Goal: Task Accomplishment & Management: Complete application form

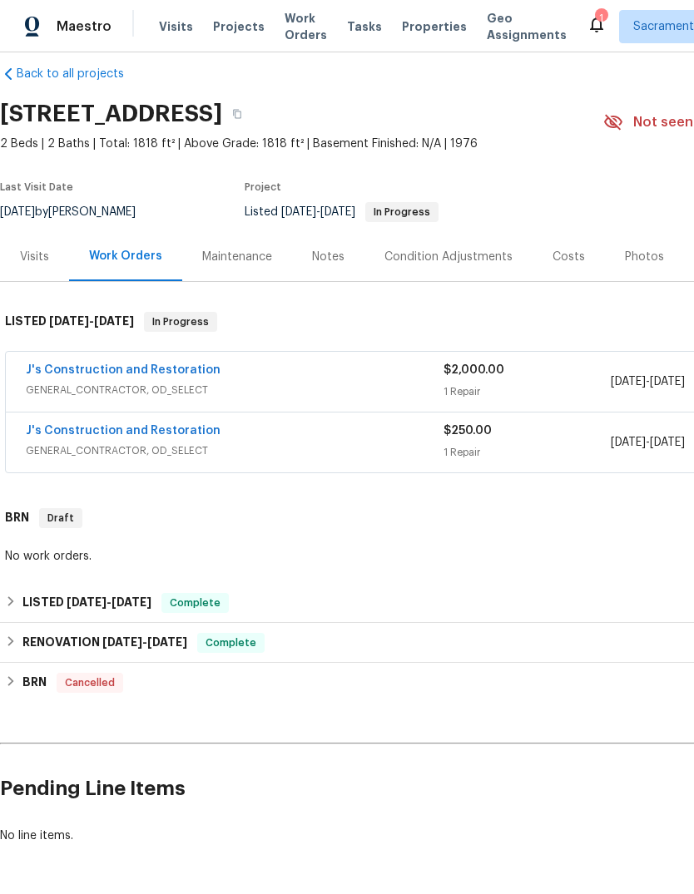
scroll to position [20, 0]
click at [165, 436] on link "J's Construction and Restoration" at bounding box center [123, 431] width 195 height 12
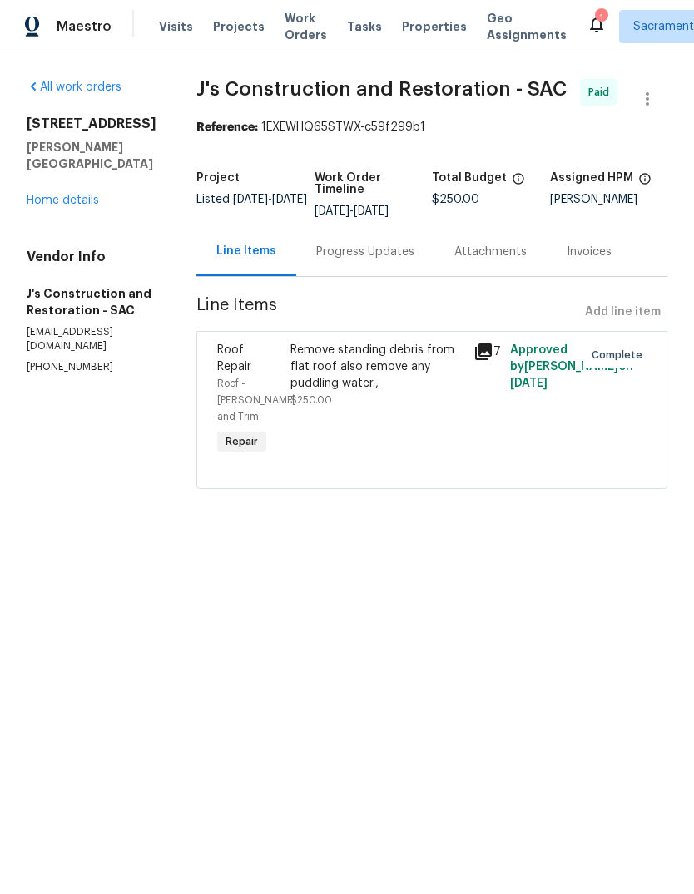
click at [61, 195] on link "Home details" at bounding box center [63, 201] width 72 height 12
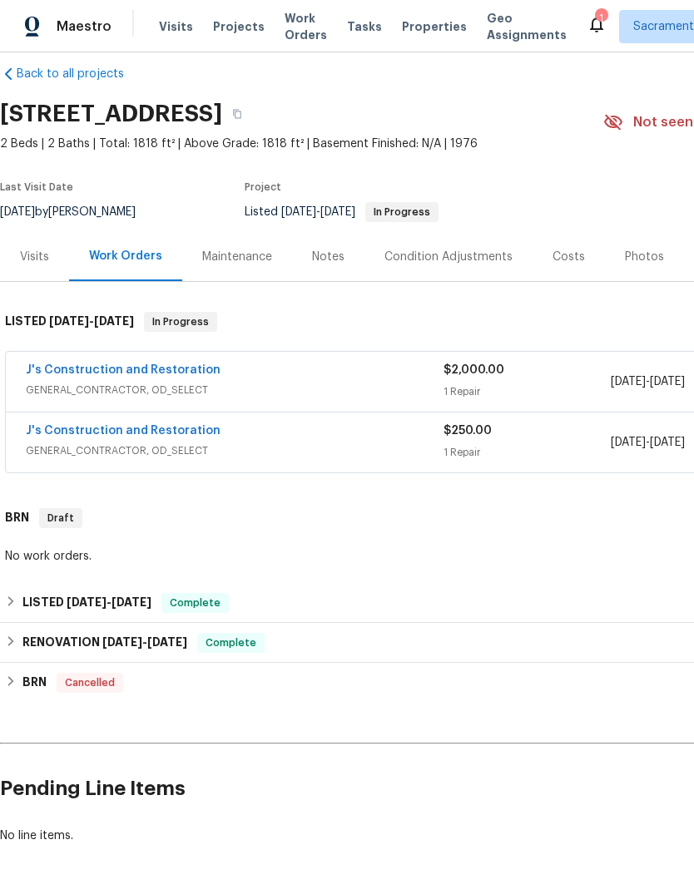
scroll to position [20, 0]
click at [161, 368] on link "J's Construction and Restoration" at bounding box center [123, 370] width 195 height 12
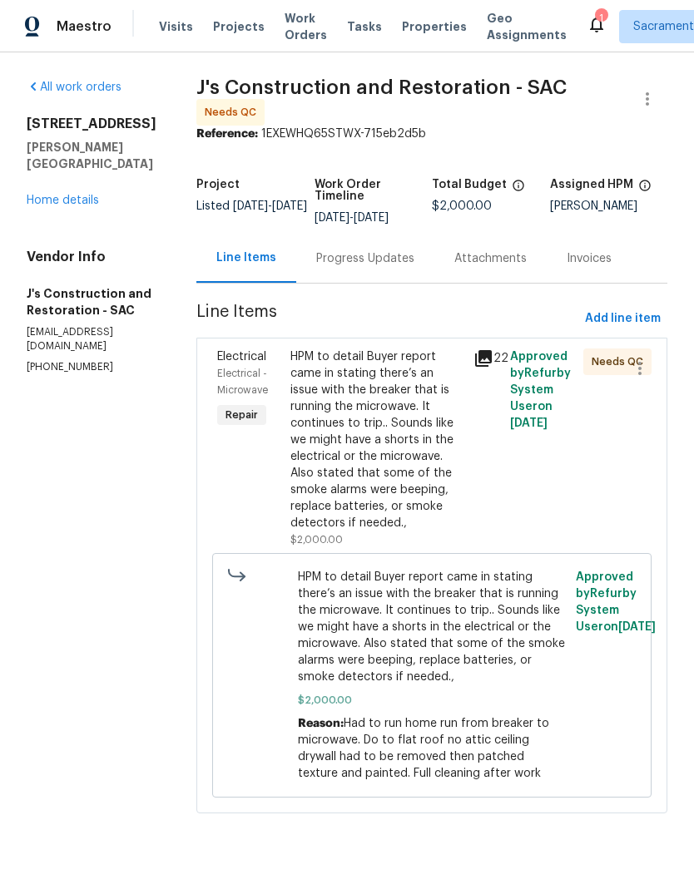
click at [406, 464] on div "HPM to detail Buyer report came in stating there’s an issue with the breaker th…" at bounding box center [376, 439] width 173 height 183
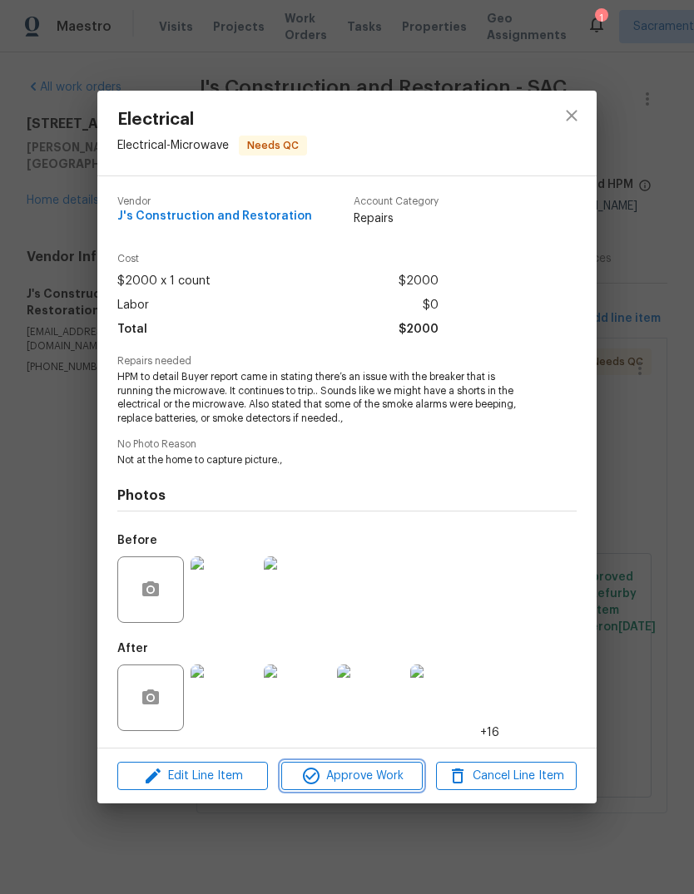
click at [367, 782] on span "Approve Work" at bounding box center [351, 776] width 131 height 21
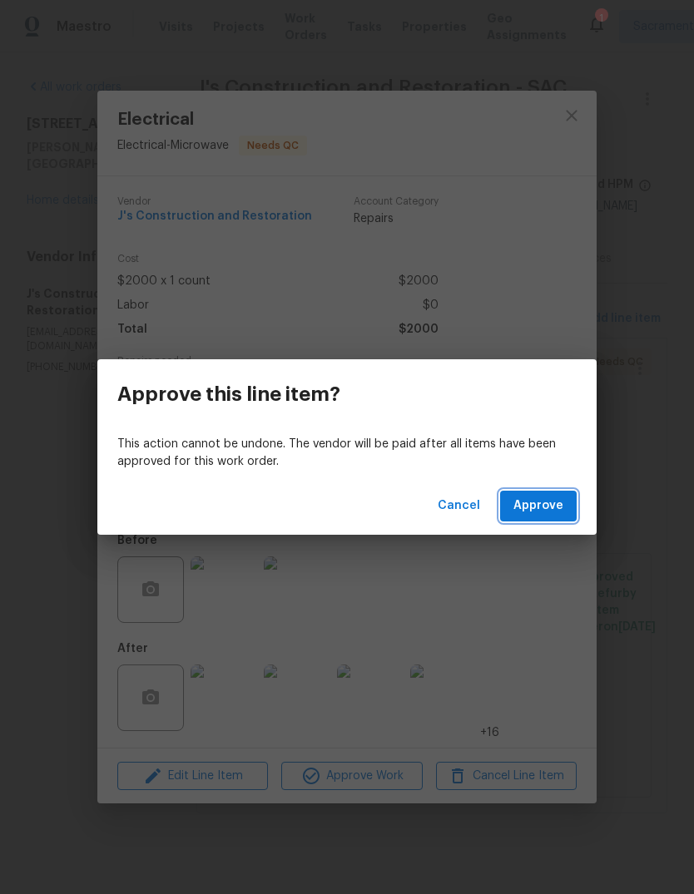
click at [540, 520] on button "Approve" at bounding box center [538, 506] width 77 height 31
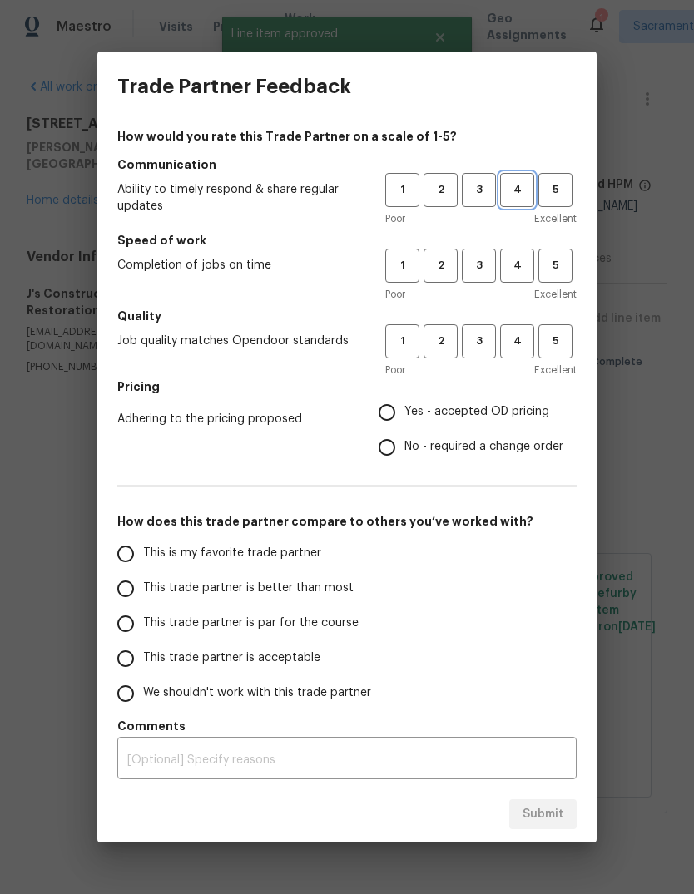
click at [521, 180] on span "4" at bounding box center [516, 189] width 31 height 19
click at [514, 259] on span "4" at bounding box center [516, 265] width 31 height 19
click at [519, 343] on span "4" at bounding box center [516, 341] width 31 height 19
click at [378, 428] on label "Yes - accepted OD pricing" at bounding box center [466, 412] width 194 height 35
click at [378, 428] on input "Yes - accepted OD pricing" at bounding box center [386, 412] width 35 height 35
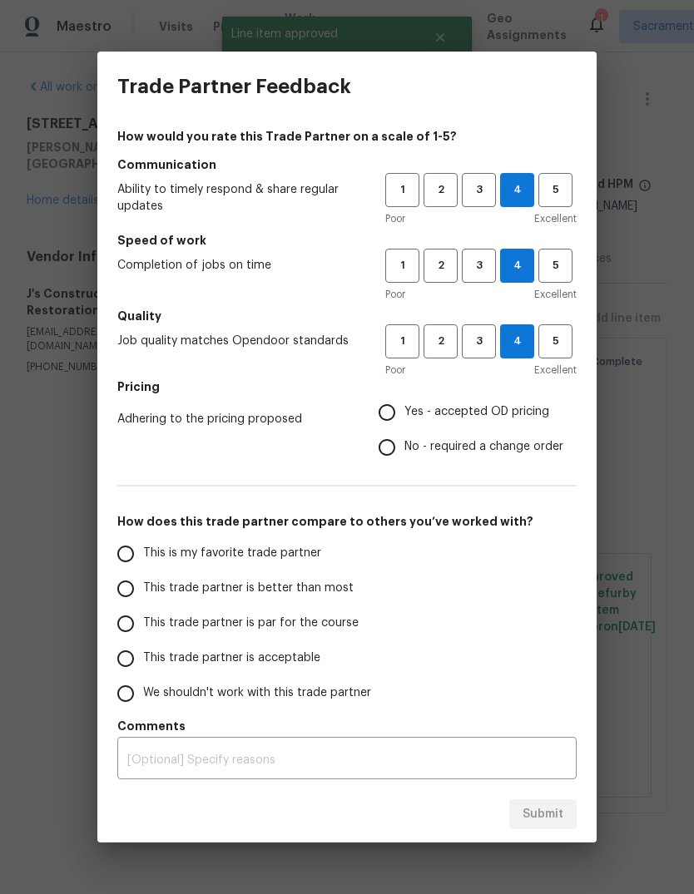
radio input "true"
click at [134, 558] on input "This is my favorite trade partner" at bounding box center [125, 553] width 35 height 35
click at [565, 807] on button "Submit" at bounding box center [542, 814] width 67 height 31
radio input "true"
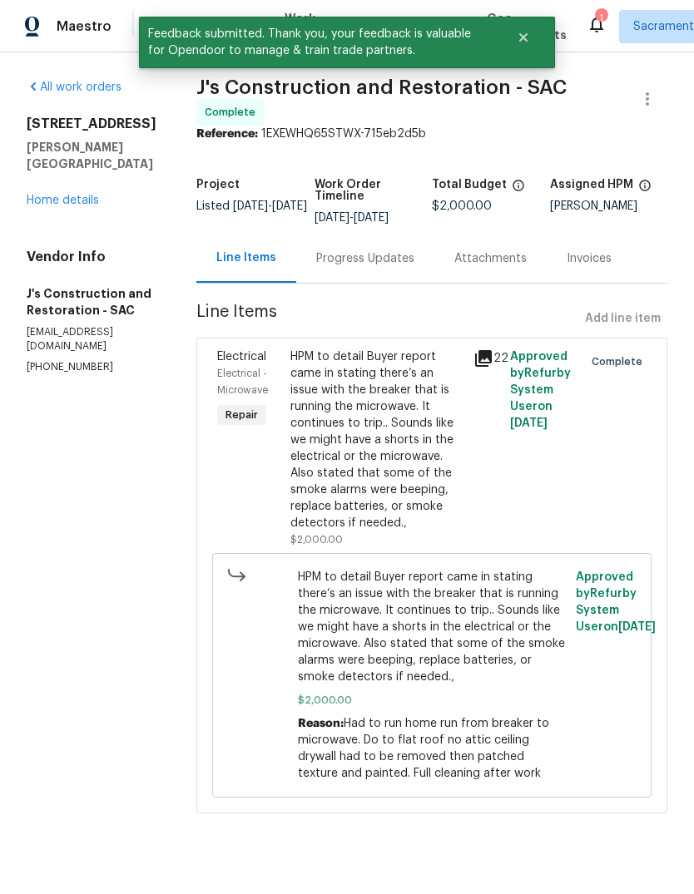
click at [70, 195] on link "Home details" at bounding box center [63, 201] width 72 height 12
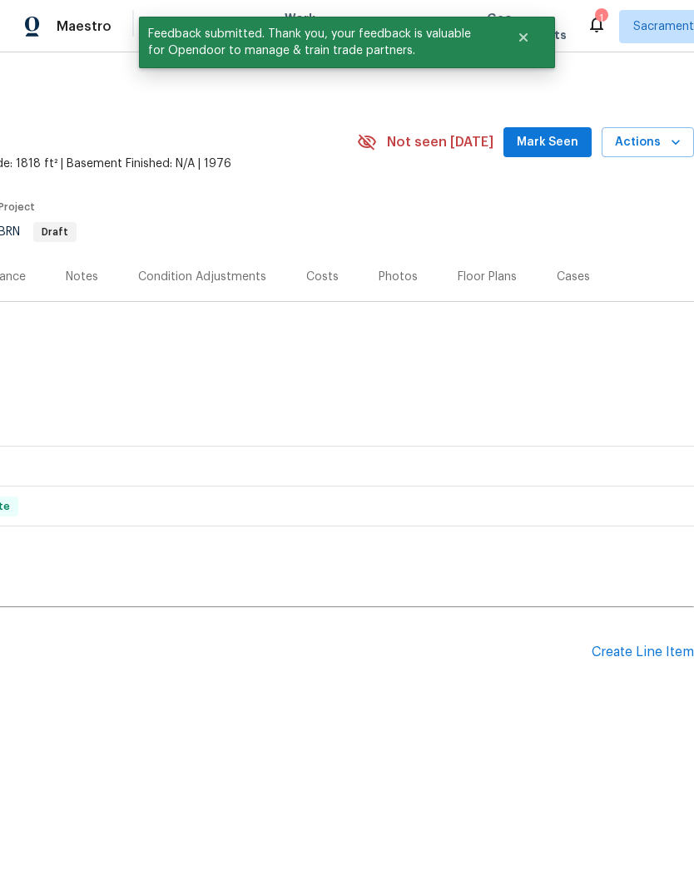
scroll to position [0, 246]
click at [630, 650] on div "Create Line Item" at bounding box center [642, 652] width 102 height 16
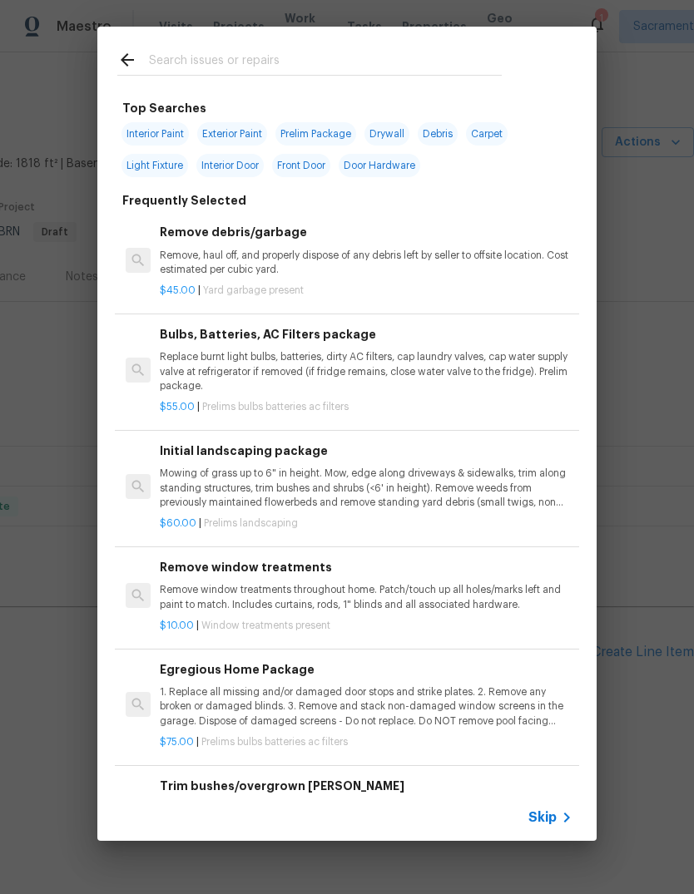
click at [240, 65] on input "text" at bounding box center [325, 62] width 353 height 25
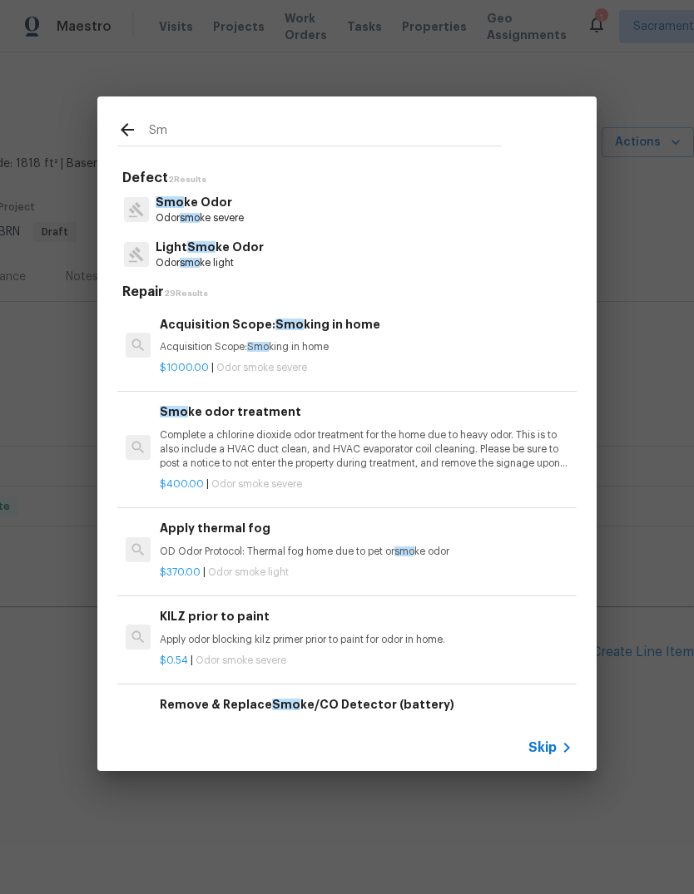
type input "S"
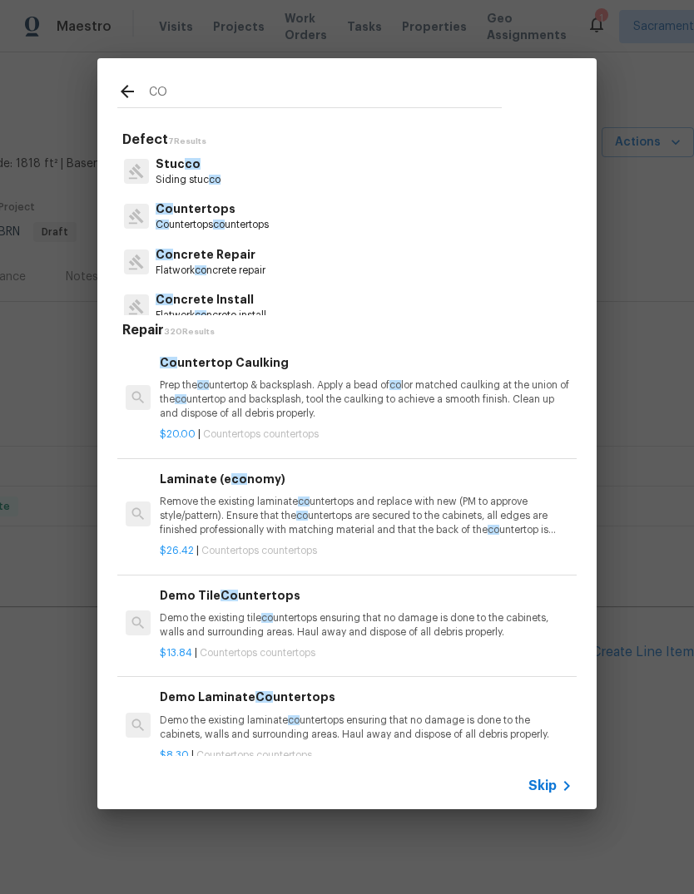
scroll to position [0, 0]
type input "C"
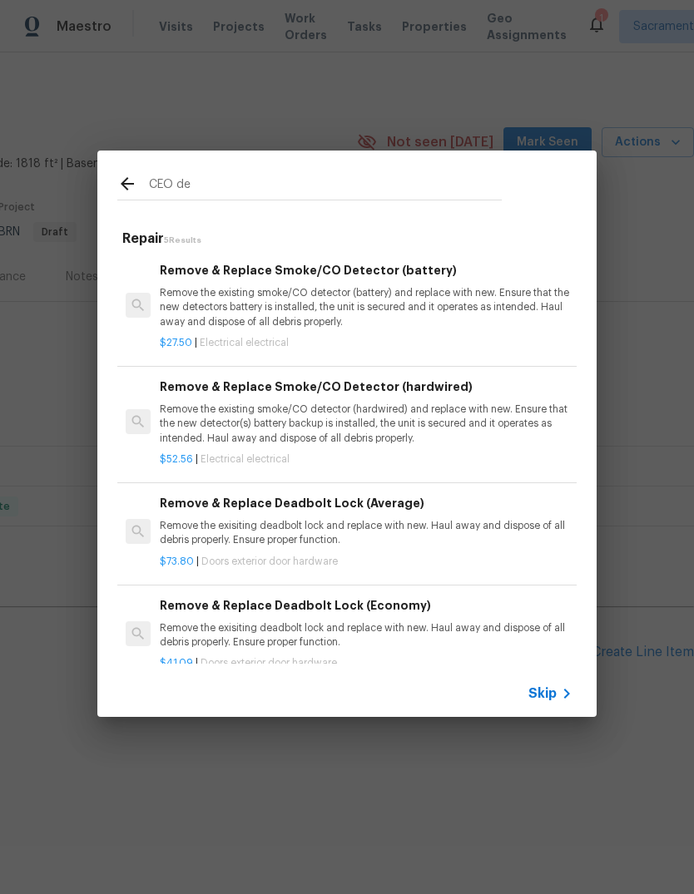
type input "CO detectors"
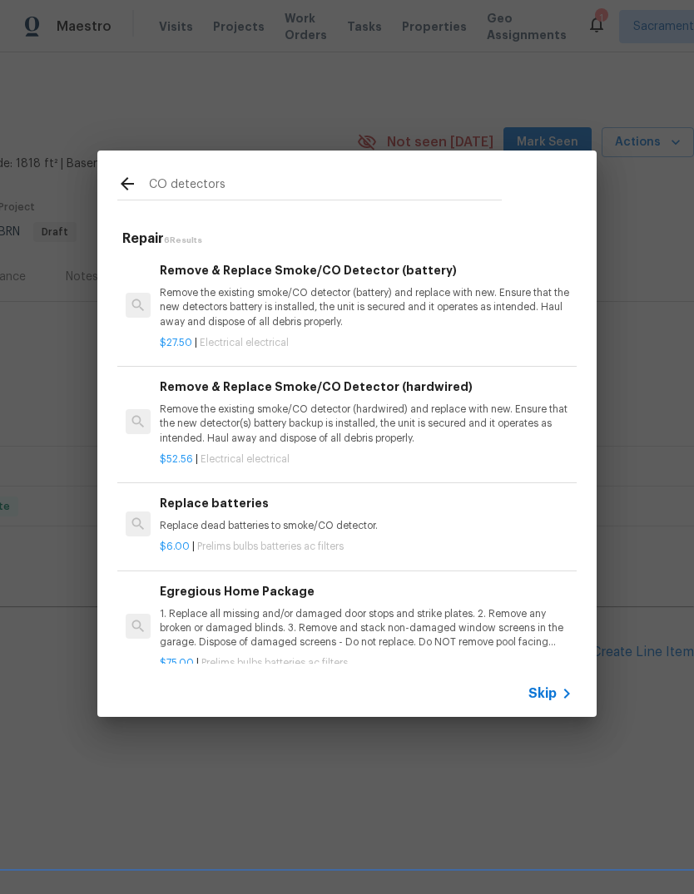
click at [184, 418] on p "Remove the existing smoke/CO detector (hardwired) and replace with new. Ensure …" at bounding box center [366, 423] width 412 height 42
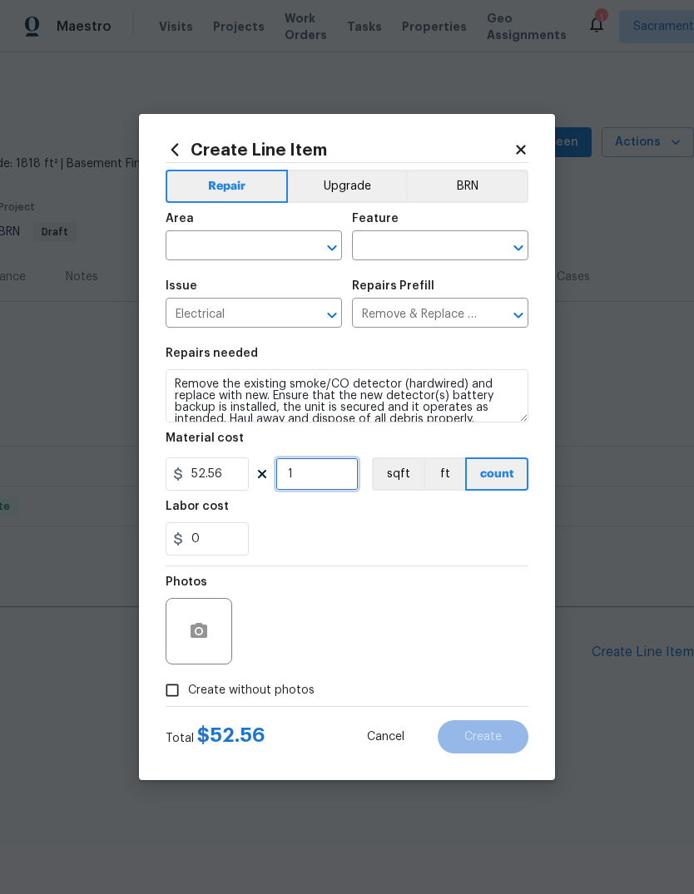
click at [330, 470] on input "1" at bounding box center [316, 473] width 83 height 33
click at [327, 482] on input "0" at bounding box center [316, 473] width 83 height 33
click at [328, 481] on input "0" at bounding box center [316, 473] width 83 height 33
type input "5"
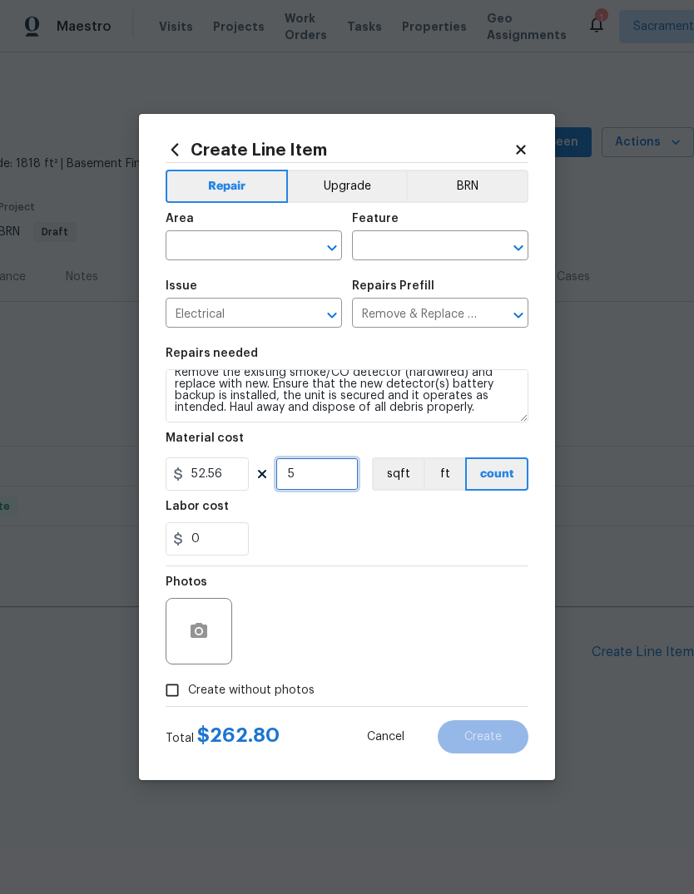
scroll to position [12, 0]
click at [266, 240] on input "text" at bounding box center [230, 248] width 130 height 26
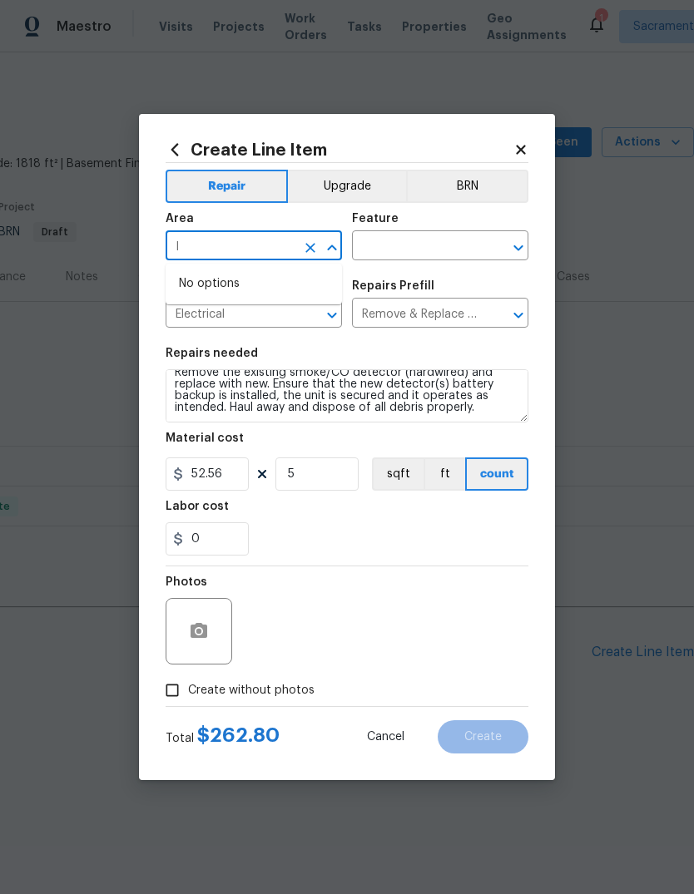
type input "I"
click at [256, 316] on li "Interior Overall" at bounding box center [253, 311] width 176 height 27
type input "Interior Overall"
click at [440, 246] on input "text" at bounding box center [417, 248] width 130 height 26
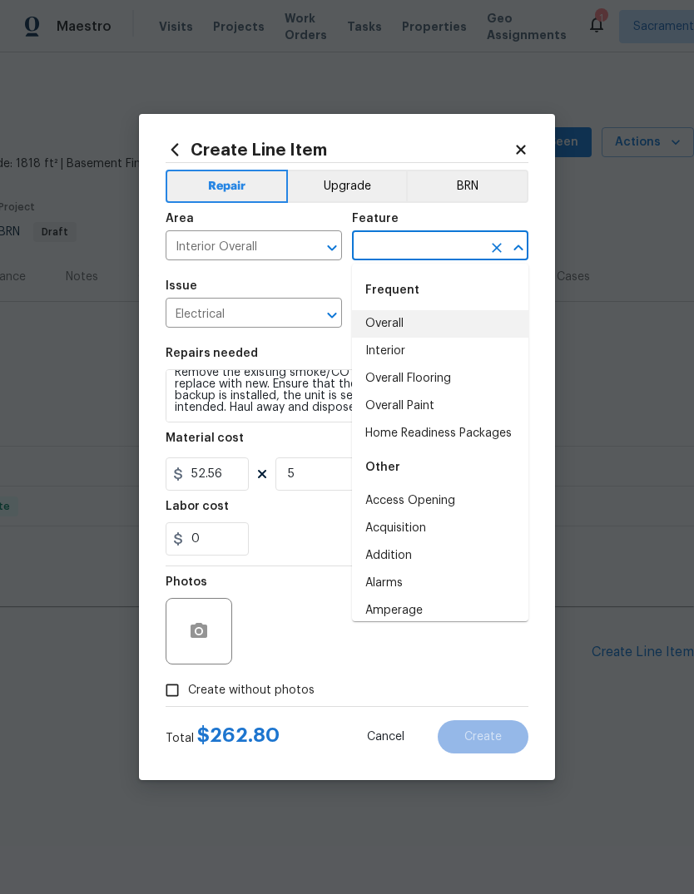
click at [410, 320] on li "Overall" at bounding box center [440, 323] width 176 height 27
type input "Overall"
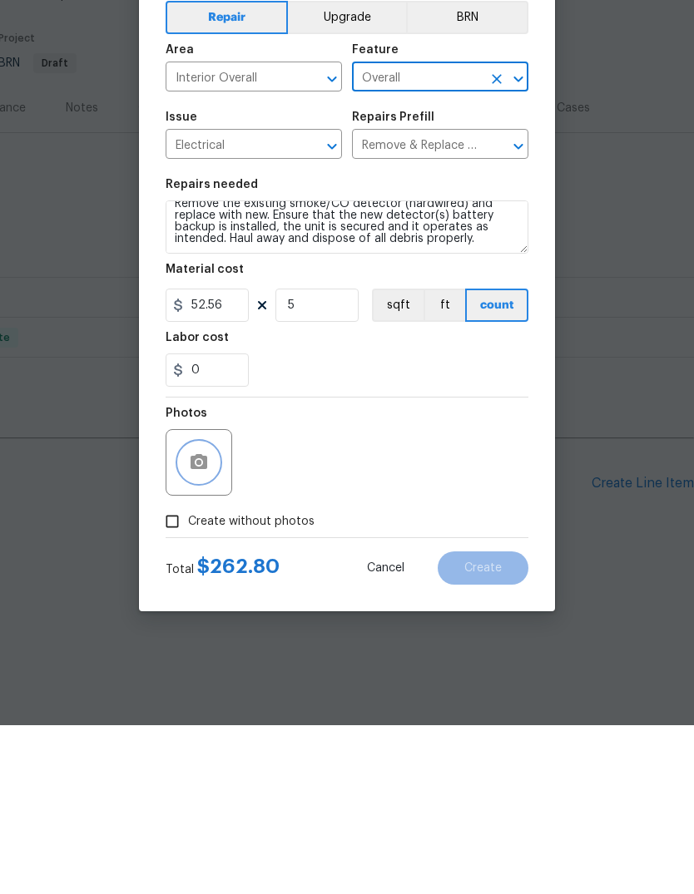
click at [215, 611] on button "button" at bounding box center [199, 631] width 40 height 40
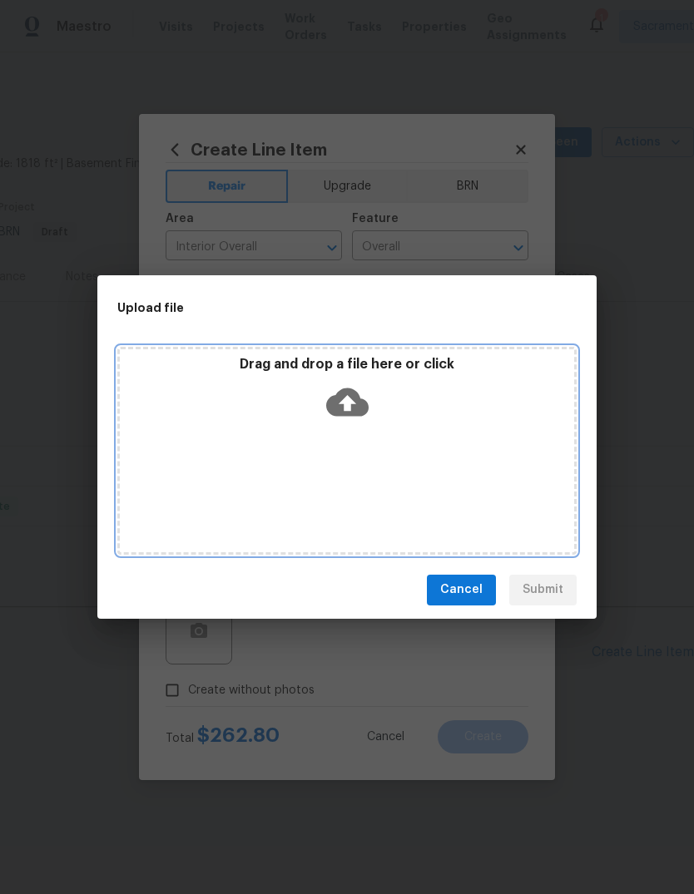
click at [361, 395] on icon at bounding box center [347, 402] width 42 height 42
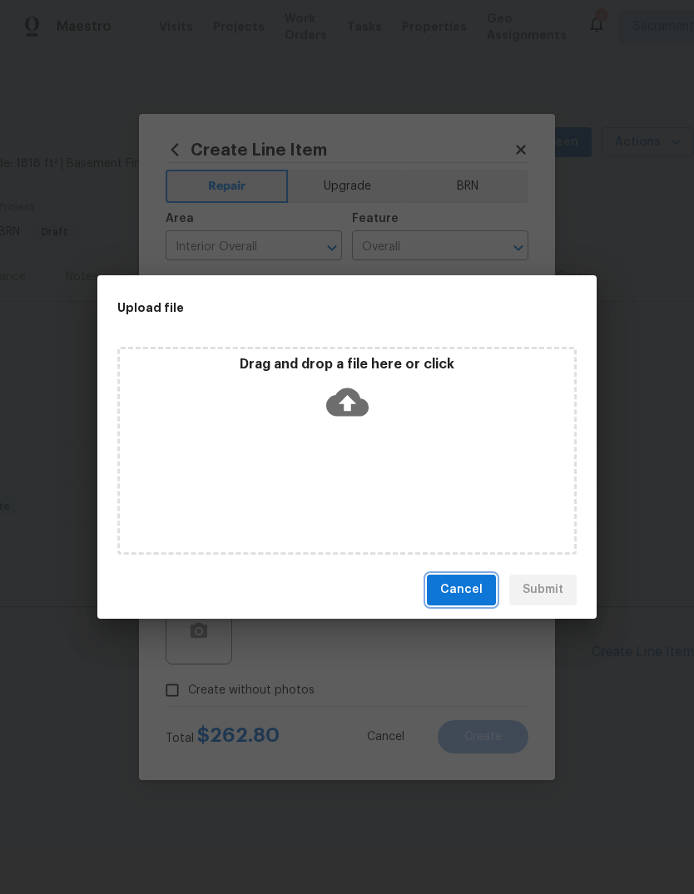
click at [472, 587] on span "Cancel" at bounding box center [461, 590] width 42 height 21
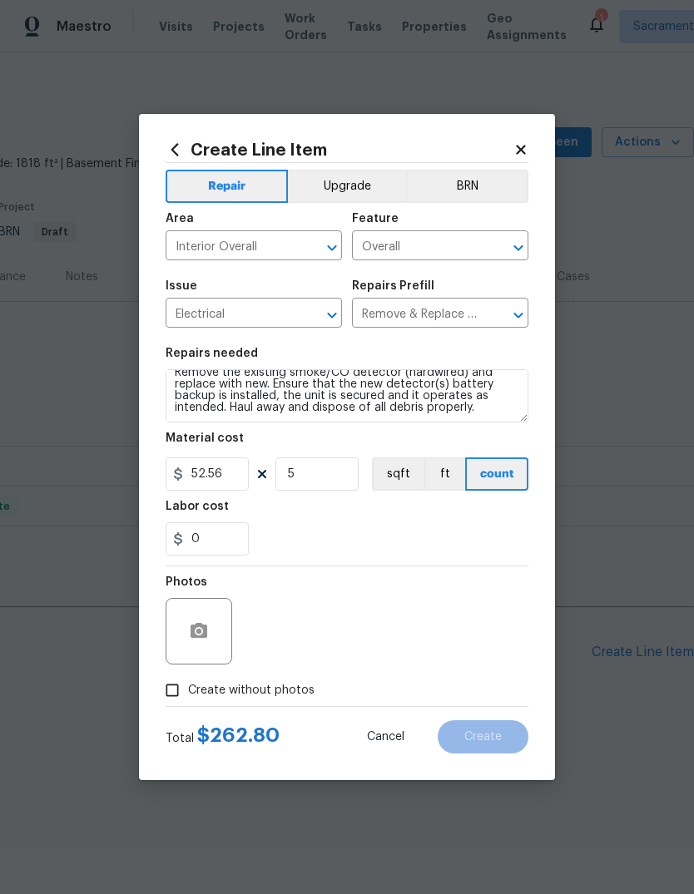
click at [185, 683] on input "Create without photos" at bounding box center [172, 690] width 32 height 32
checkbox input "true"
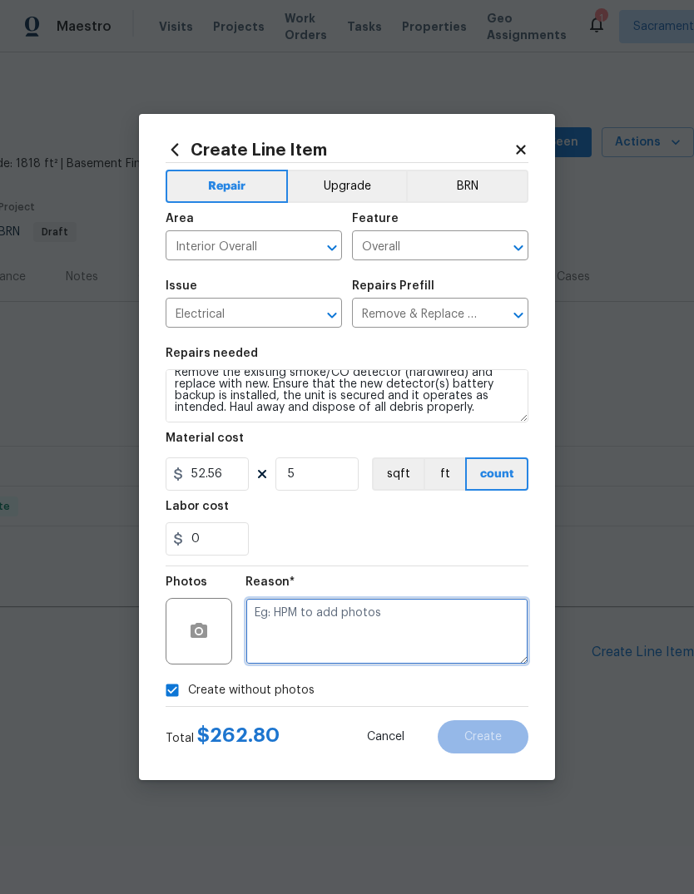
click at [323, 629] on textarea at bounding box center [386, 631] width 283 height 67
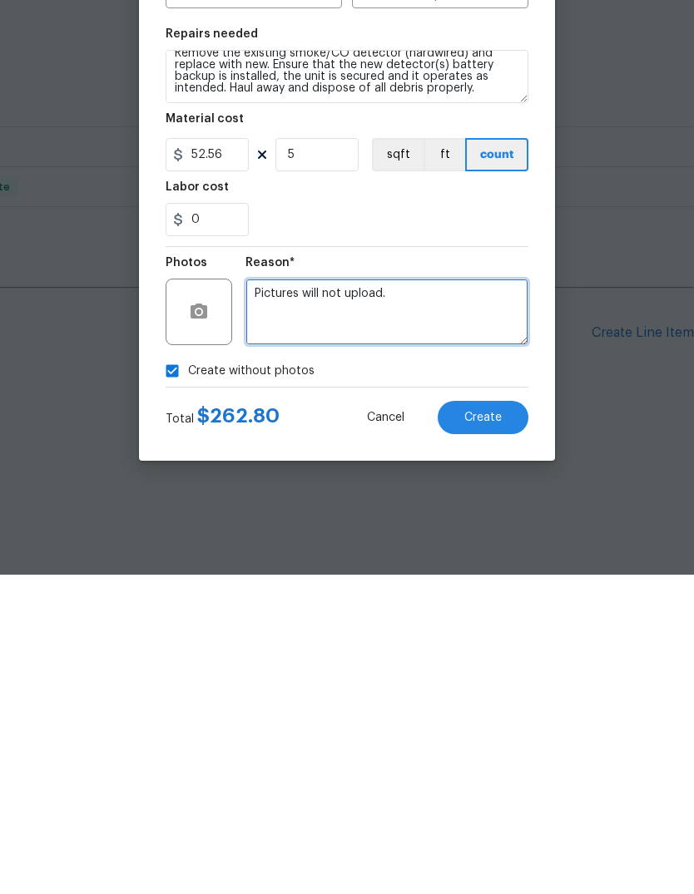
type textarea "Pictures will not upload."
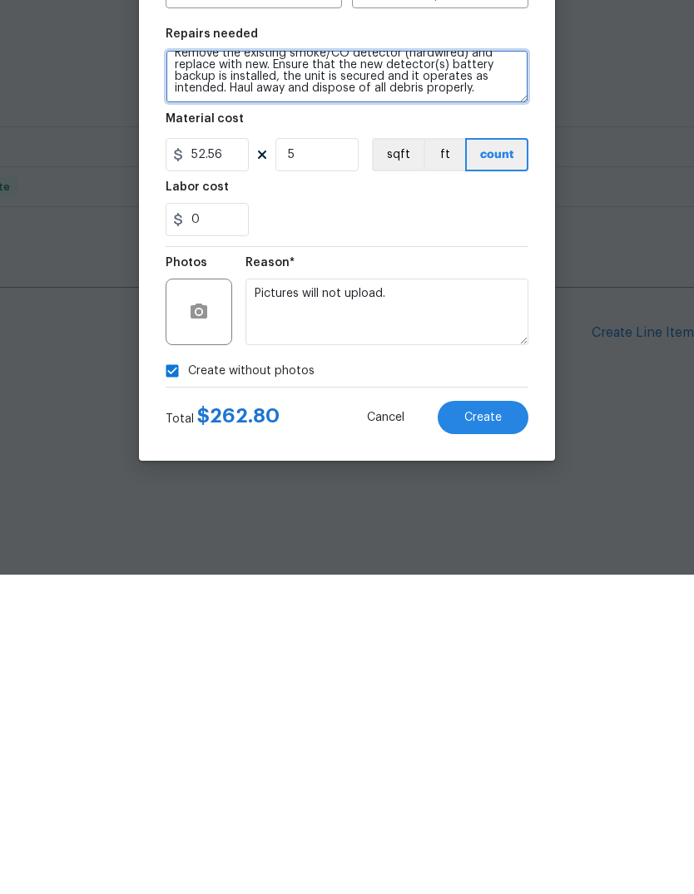
click at [491, 369] on textarea "Remove the existing smoke/CO detector (hardwired) and replace with new. Ensure …" at bounding box center [346, 395] width 363 height 53
type textarea "Remove the existing smoke/CO detector (hardwired) and replace with new. Ensure …"
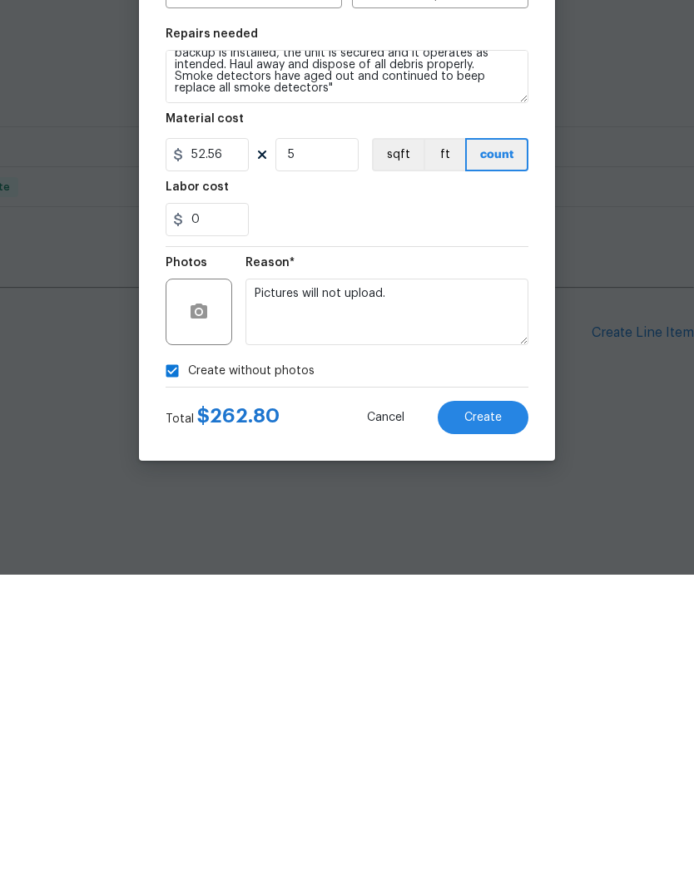
click at [492, 720] on button "Create" at bounding box center [482, 736] width 91 height 33
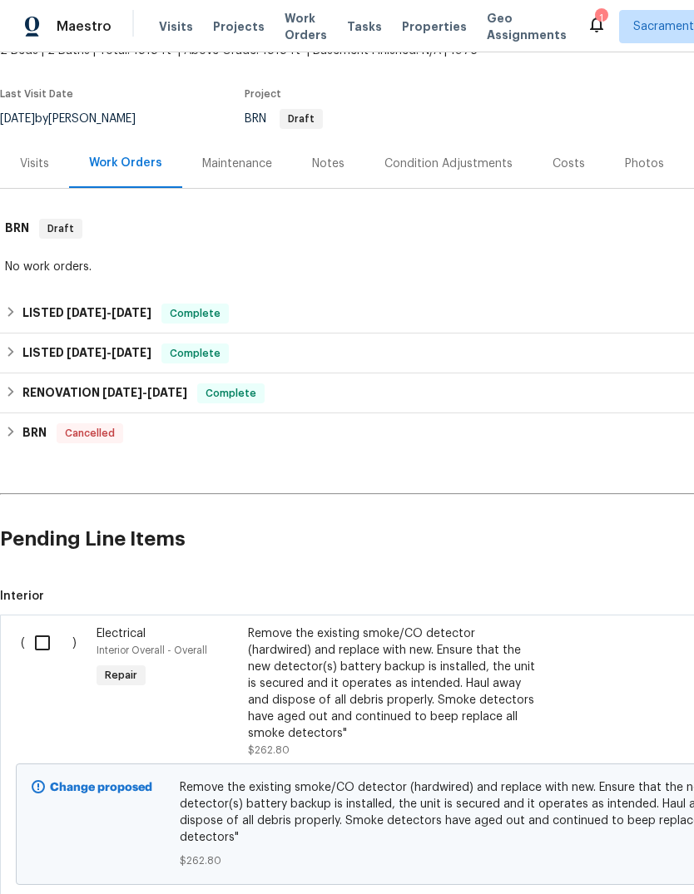
scroll to position [116, 0]
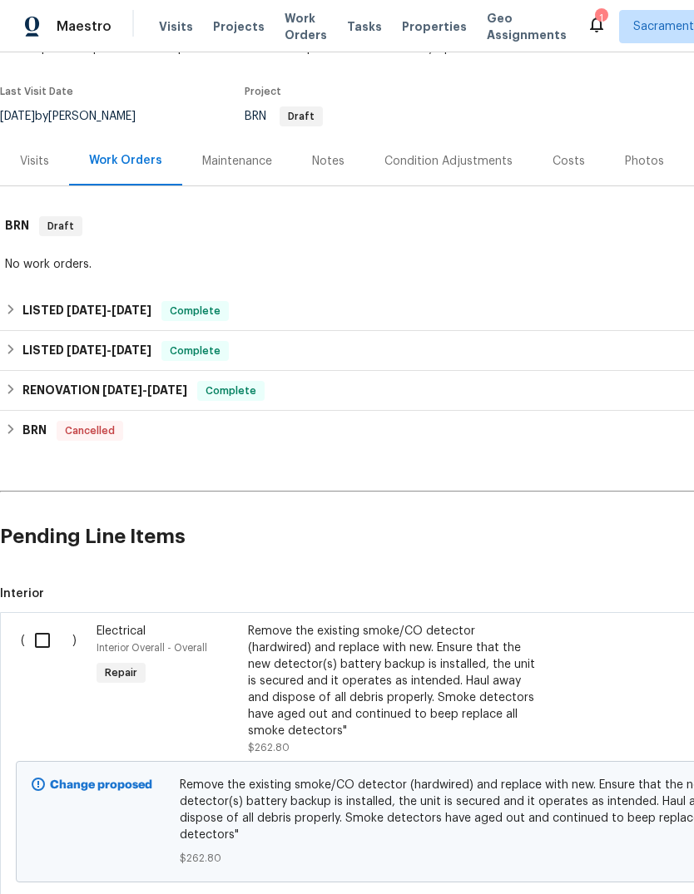
click at [41, 640] on input "checkbox" at bounding box center [48, 640] width 47 height 35
checkbox input "true"
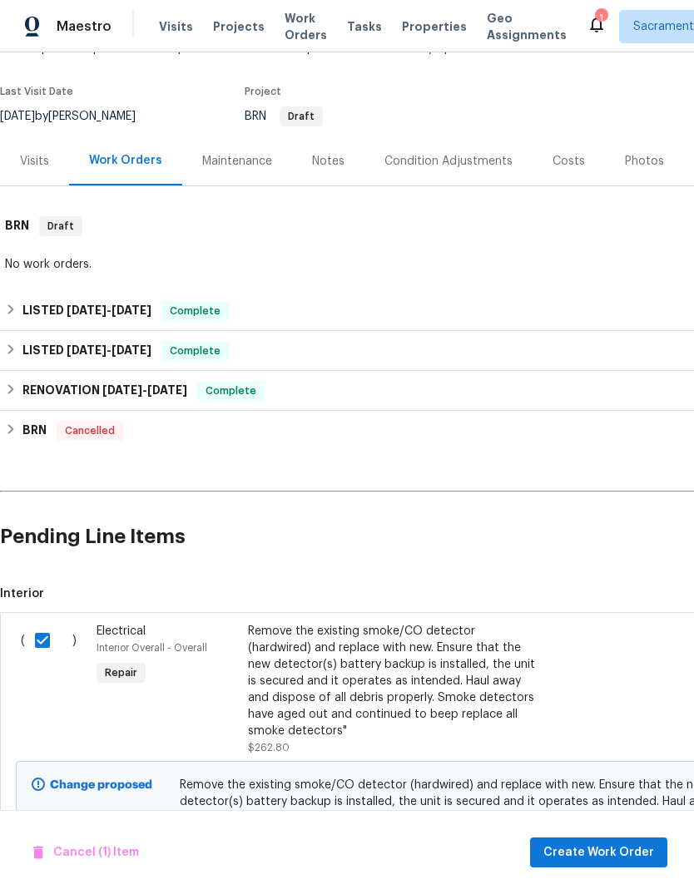
click at [607, 856] on span "Create Work Order" at bounding box center [598, 852] width 111 height 21
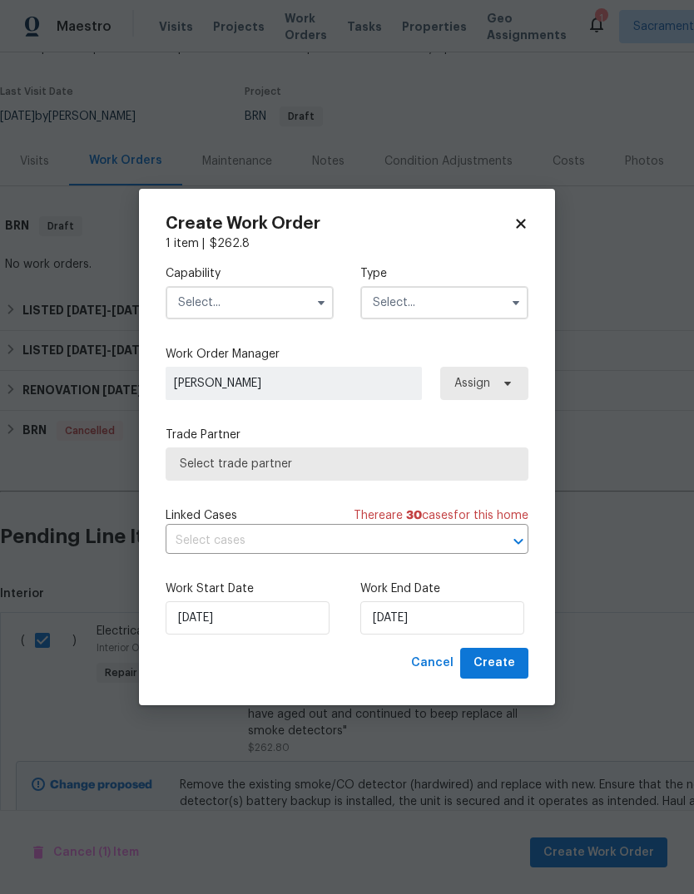
click at [284, 304] on input "text" at bounding box center [249, 302] width 168 height 33
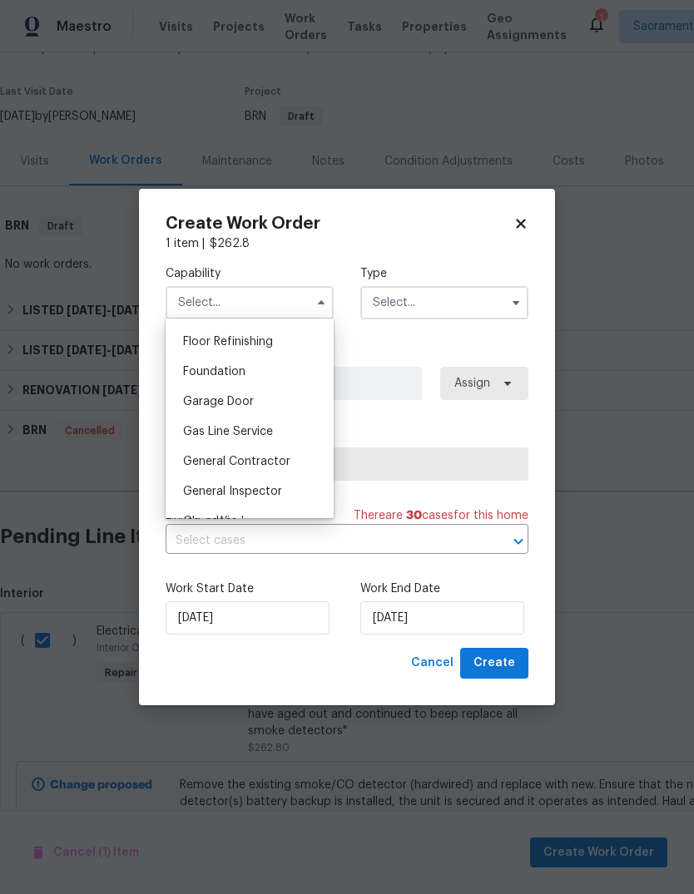
scroll to position [677, 0]
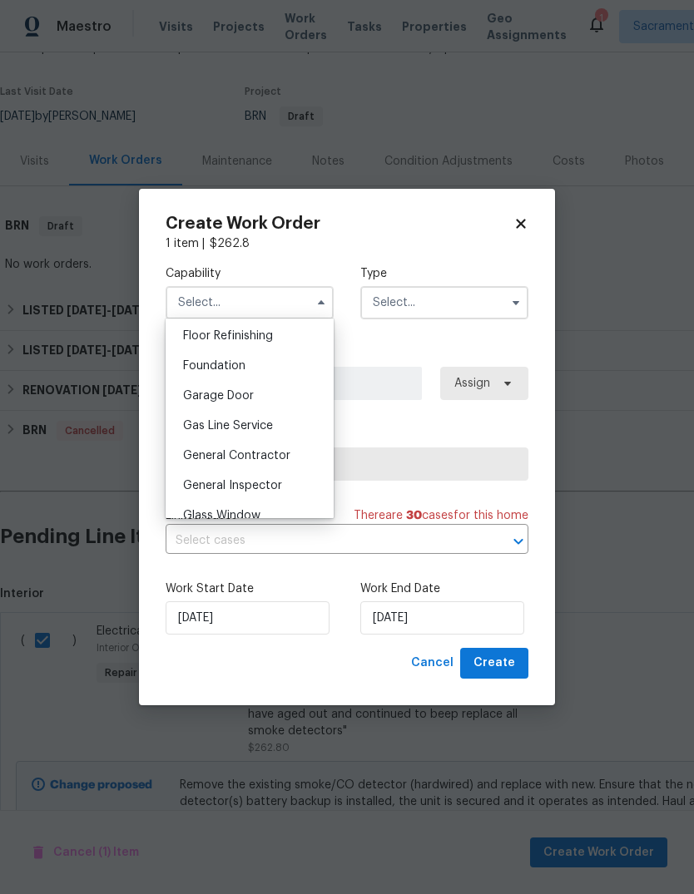
click at [290, 461] on div "General Contractor" at bounding box center [250, 456] width 160 height 30
type input "General Contractor"
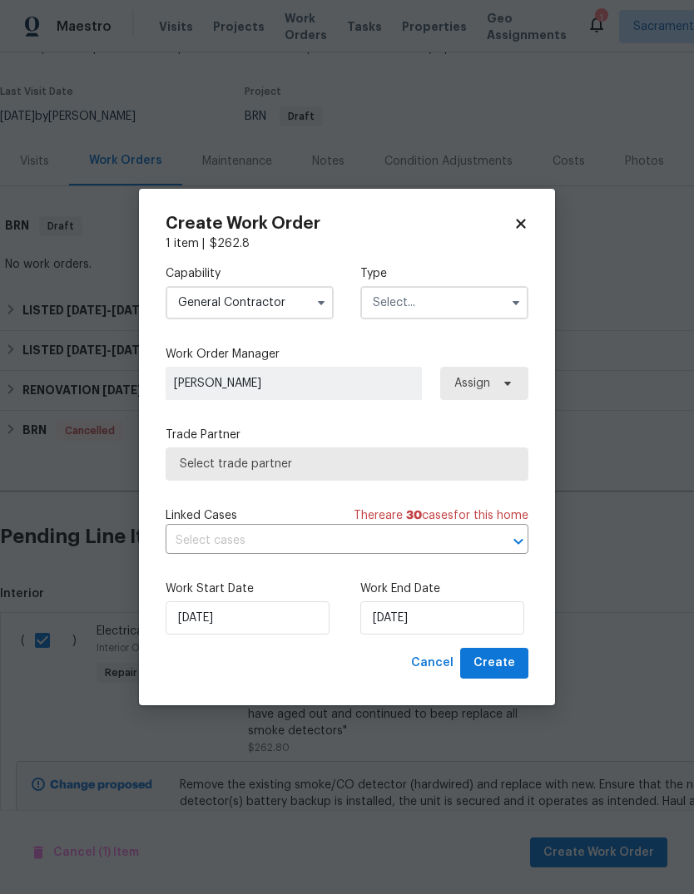
click at [478, 312] on input "text" at bounding box center [444, 302] width 168 height 33
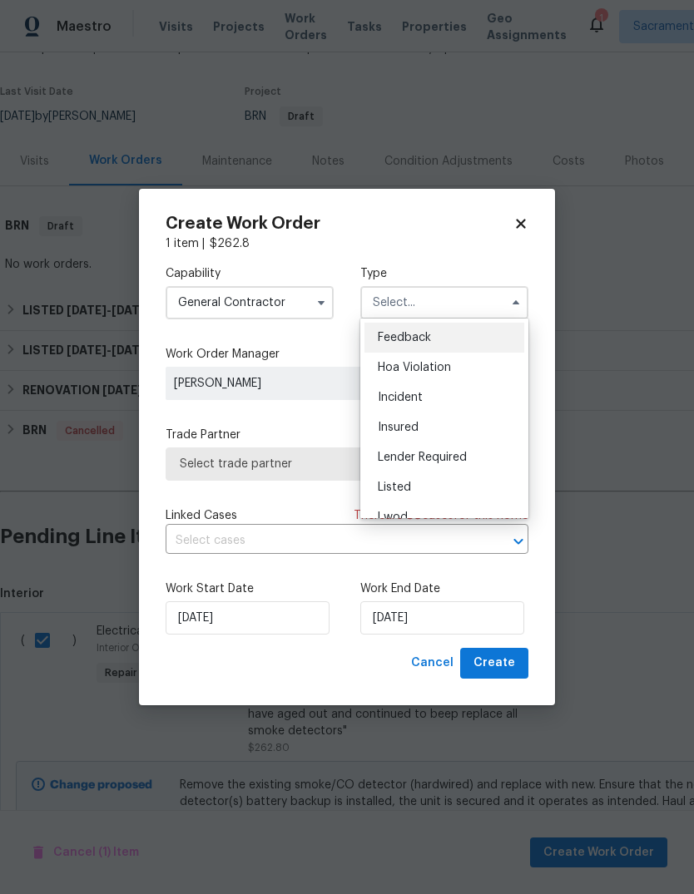
click at [433, 490] on div "Listed" at bounding box center [444, 487] width 160 height 30
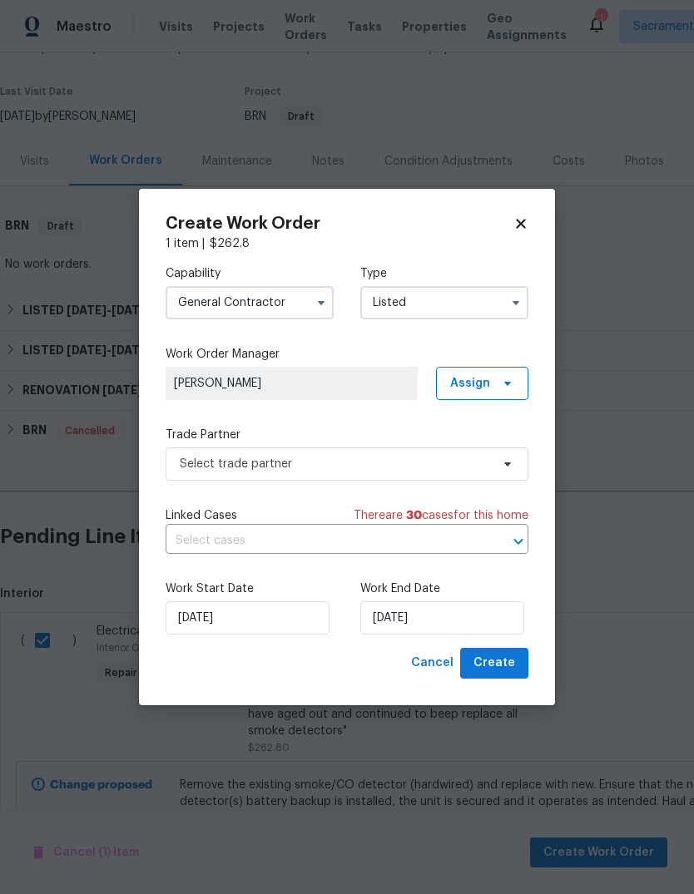
type input "Listed"
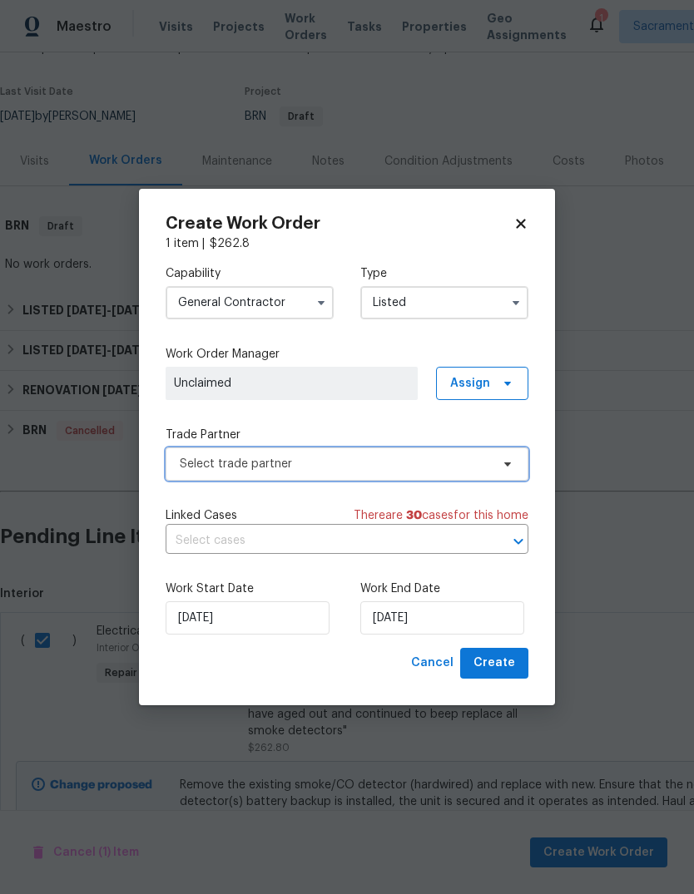
click at [447, 469] on span "Select trade partner" at bounding box center [335, 464] width 310 height 17
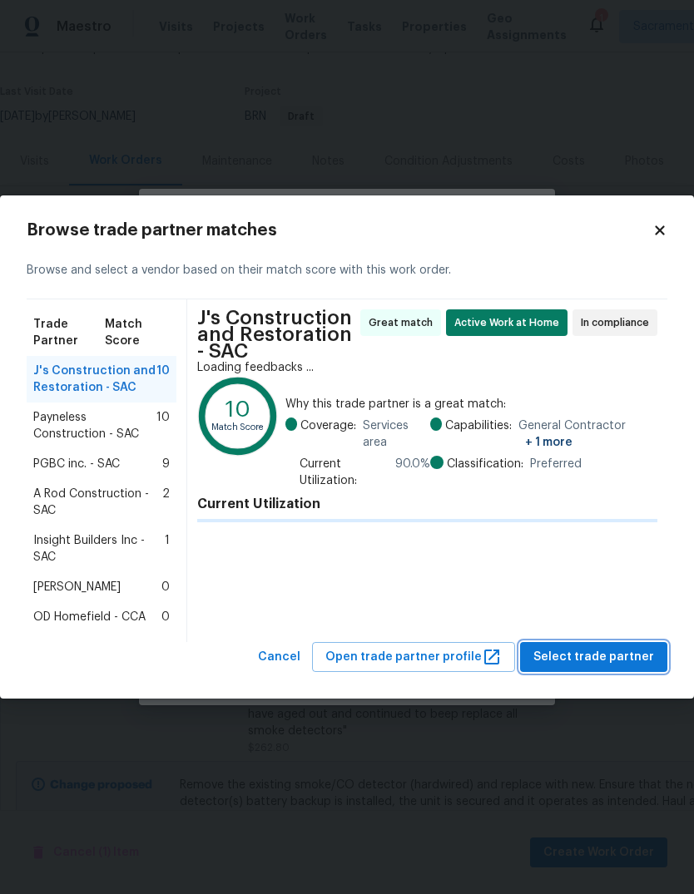
click at [616, 656] on span "Select trade partner" at bounding box center [593, 657] width 121 height 21
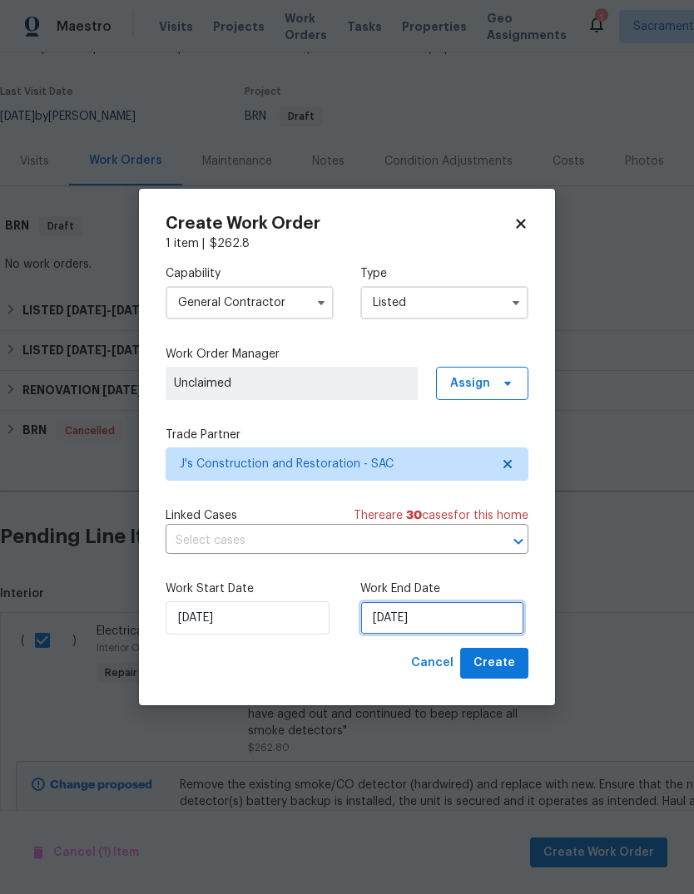
click at [471, 622] on input "[DATE]" at bounding box center [442, 617] width 164 height 33
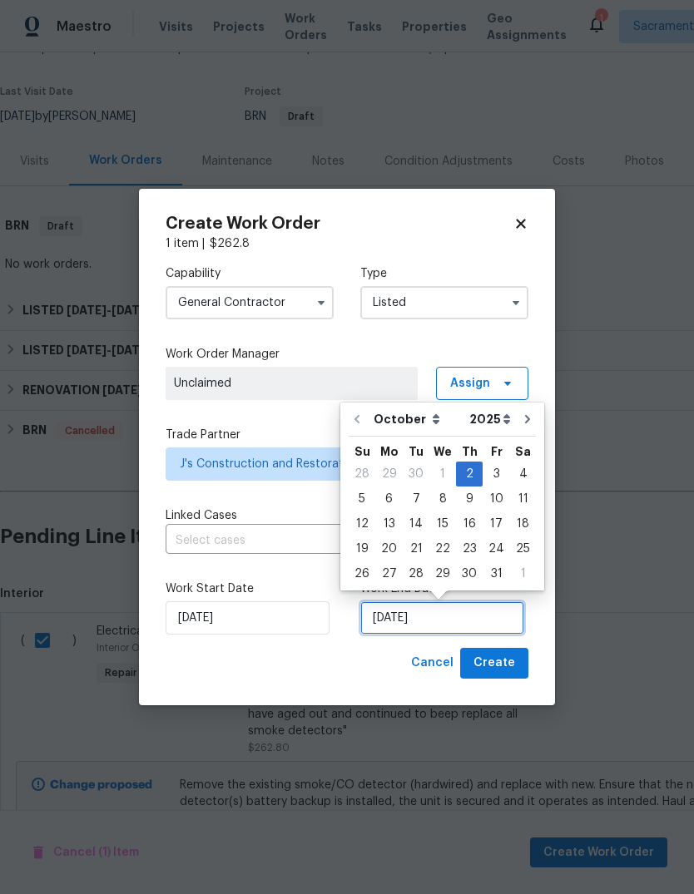
scroll to position [12, 0]
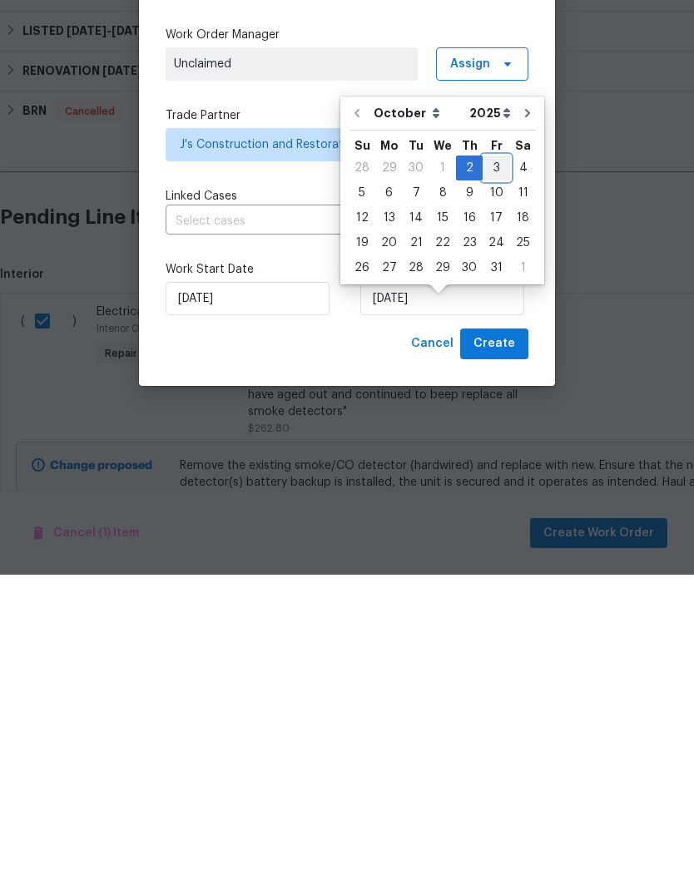
click at [496, 476] on div "3" at bounding box center [495, 487] width 27 height 23
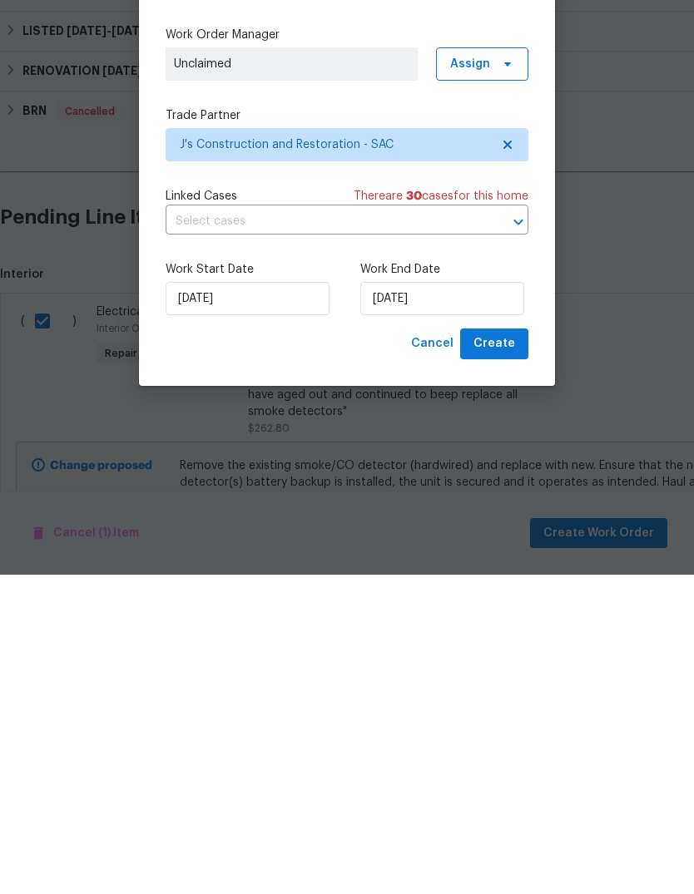
type input "[DATE]"
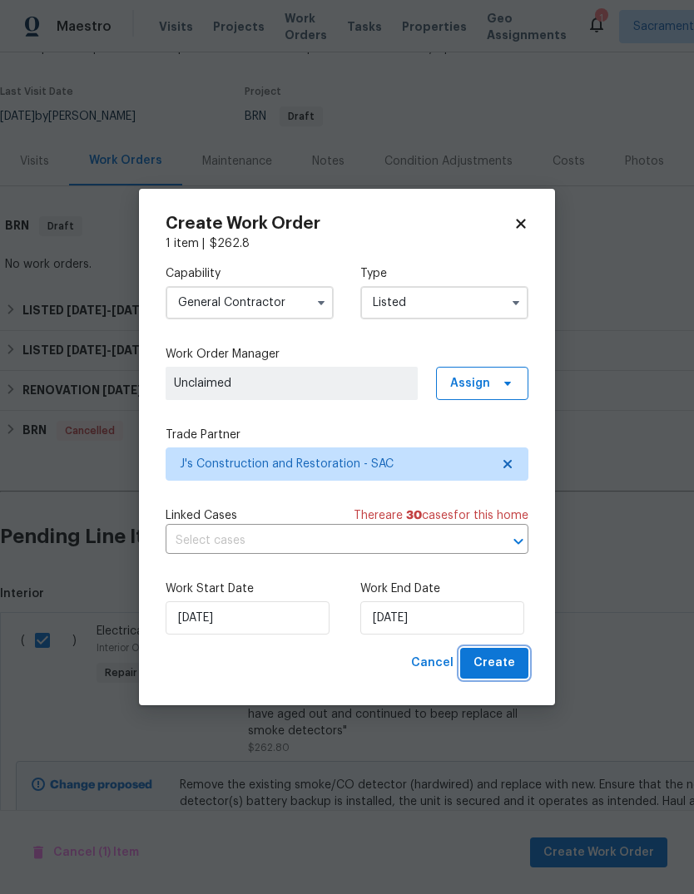
click at [511, 673] on span "Create" at bounding box center [494, 663] width 42 height 21
checkbox input "false"
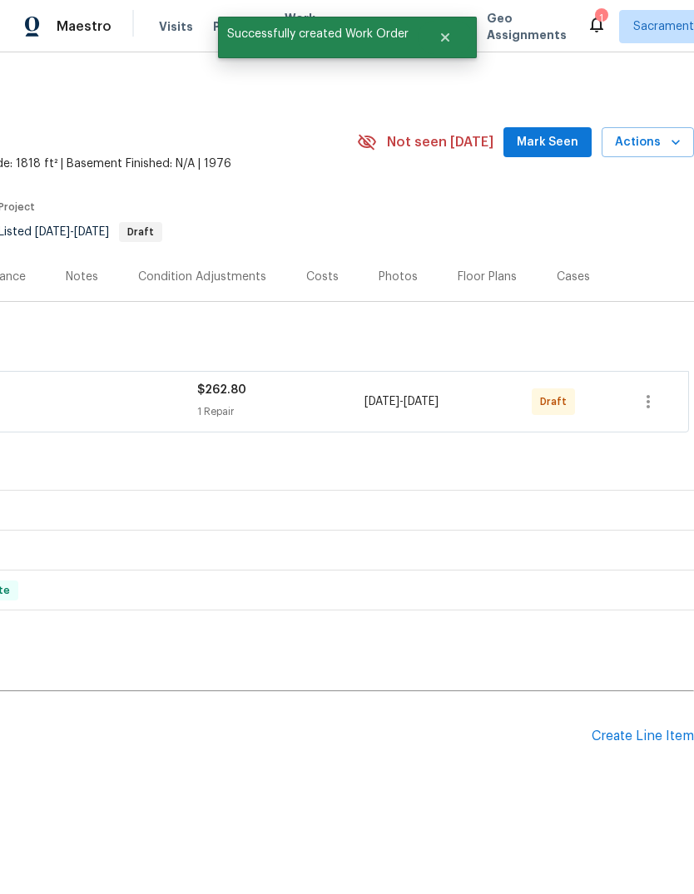
scroll to position [0, 246]
click at [636, 389] on button "button" at bounding box center [648, 402] width 40 height 40
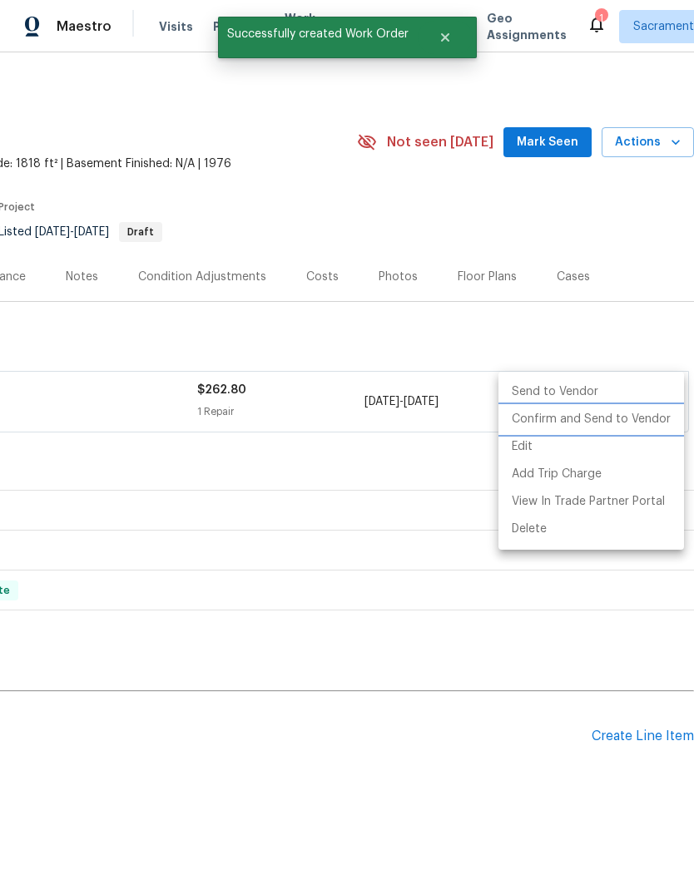
click at [622, 424] on li "Confirm and Send to Vendor" at bounding box center [590, 419] width 185 height 27
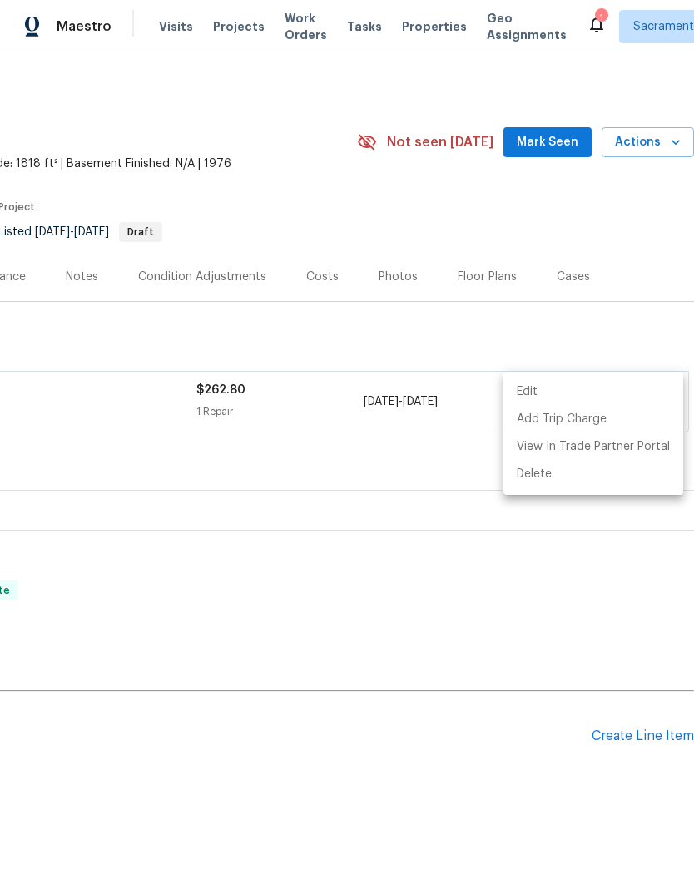
click at [549, 15] on div at bounding box center [347, 447] width 694 height 894
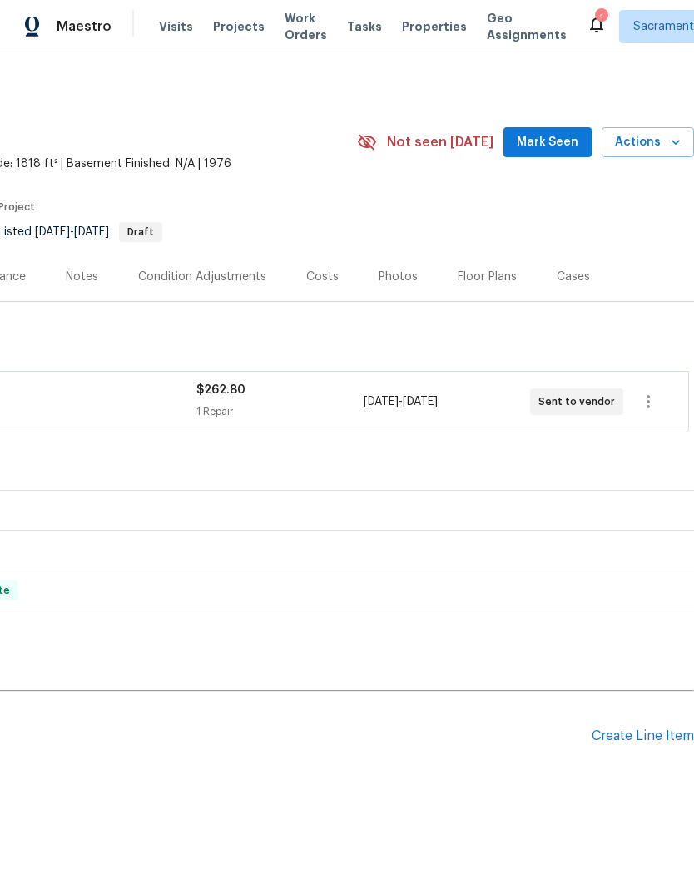
click at [548, 15] on div "Edit Add Trip Charge View In Trade Partner Portal Delete" at bounding box center [347, 447] width 694 height 894
click at [595, 21] on div "1" at bounding box center [601, 18] width 12 height 17
click at [595, 12] on div "1" at bounding box center [601, 18] width 12 height 17
click at [590, 19] on icon at bounding box center [596, 25] width 13 height 17
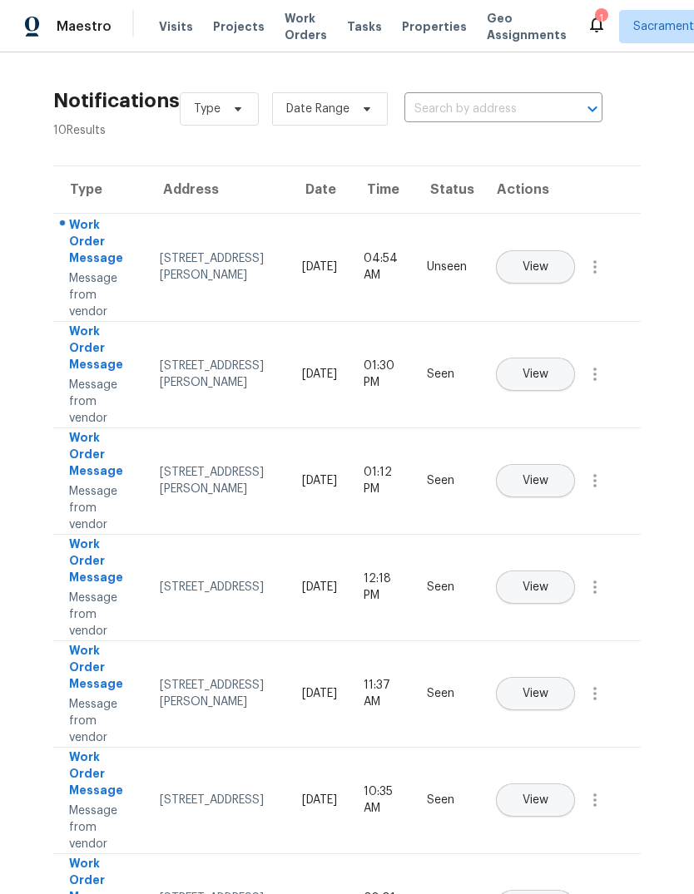
click at [548, 261] on span "View" at bounding box center [535, 267] width 26 height 12
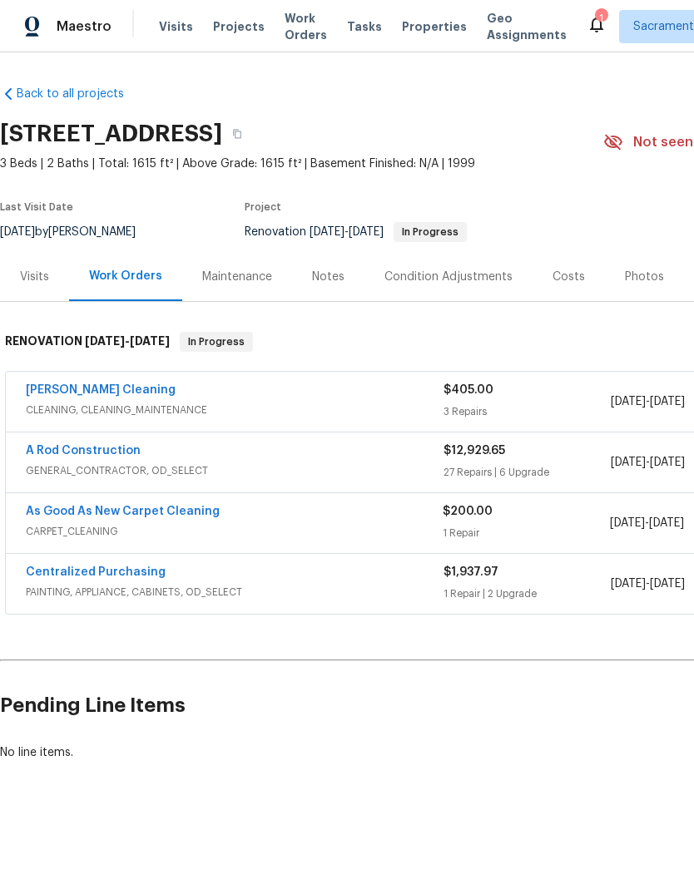
click at [63, 507] on link "As Good As New Carpet Cleaning" at bounding box center [123, 512] width 194 height 12
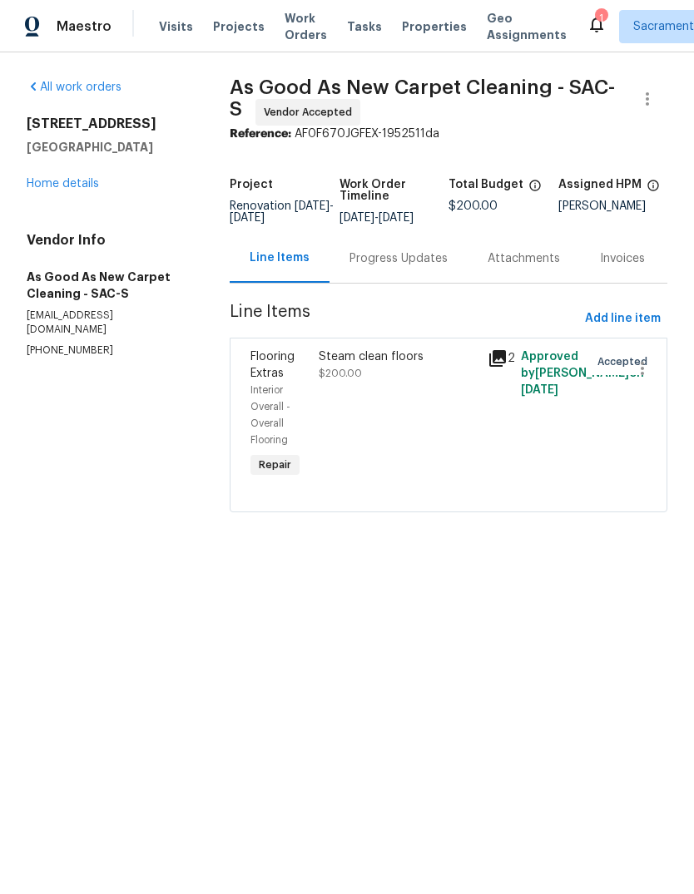
click at [404, 266] on div "Progress Updates" at bounding box center [398, 258] width 98 height 17
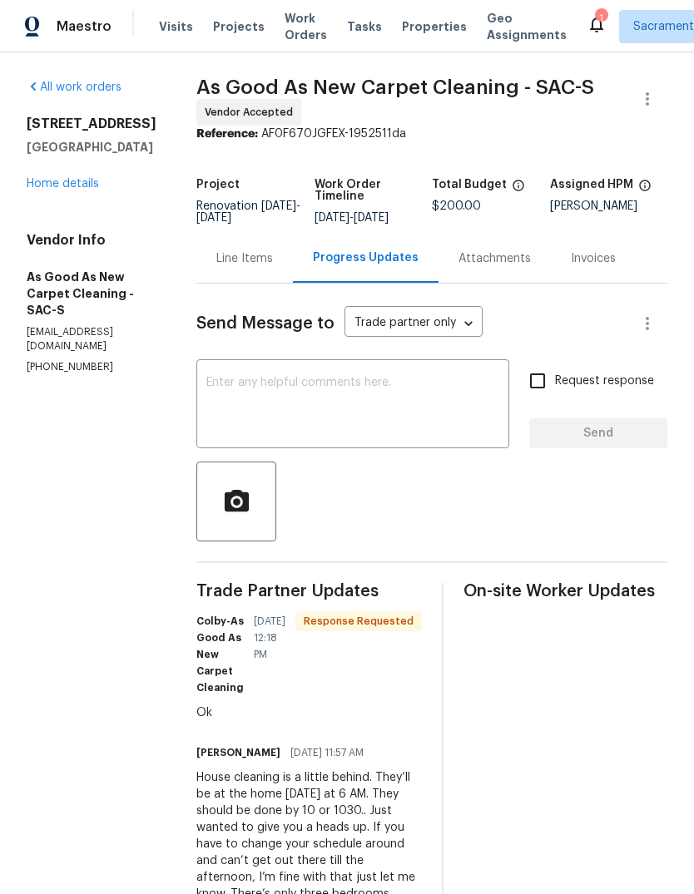
click at [270, 384] on div "x ​" at bounding box center [352, 405] width 313 height 85
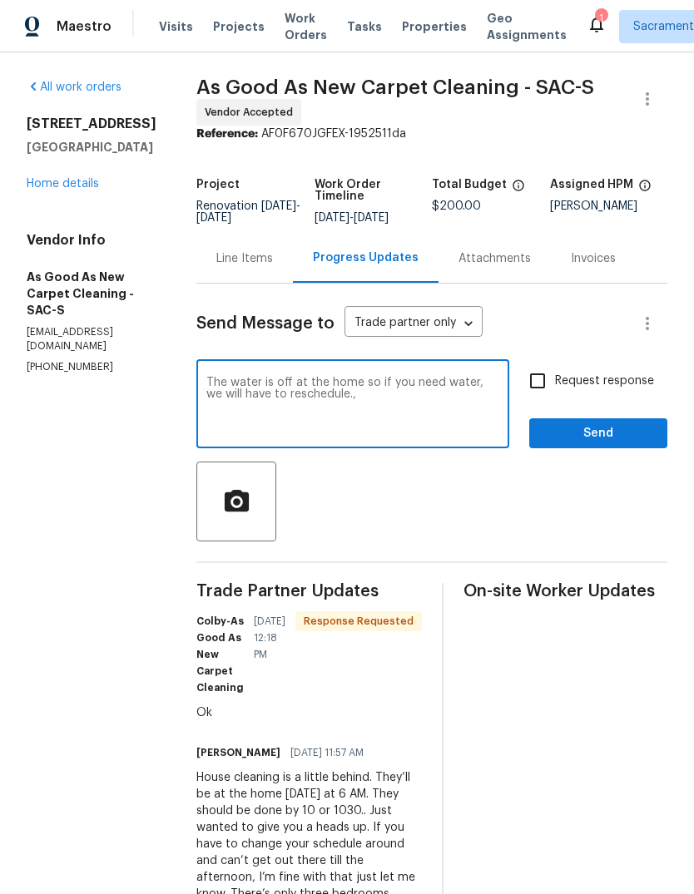
type textarea "The water is off at the home so if you need water, we will have to reschedule.,"
click at [541, 389] on input "Request response" at bounding box center [537, 380] width 35 height 35
checkbox input "true"
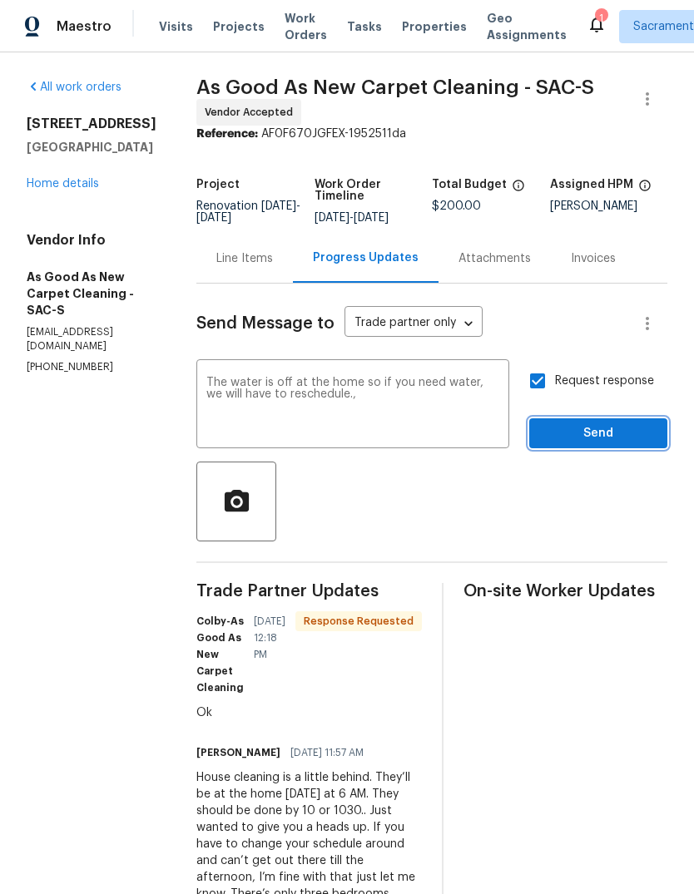
click at [596, 439] on span "Send" at bounding box center [597, 433] width 111 height 21
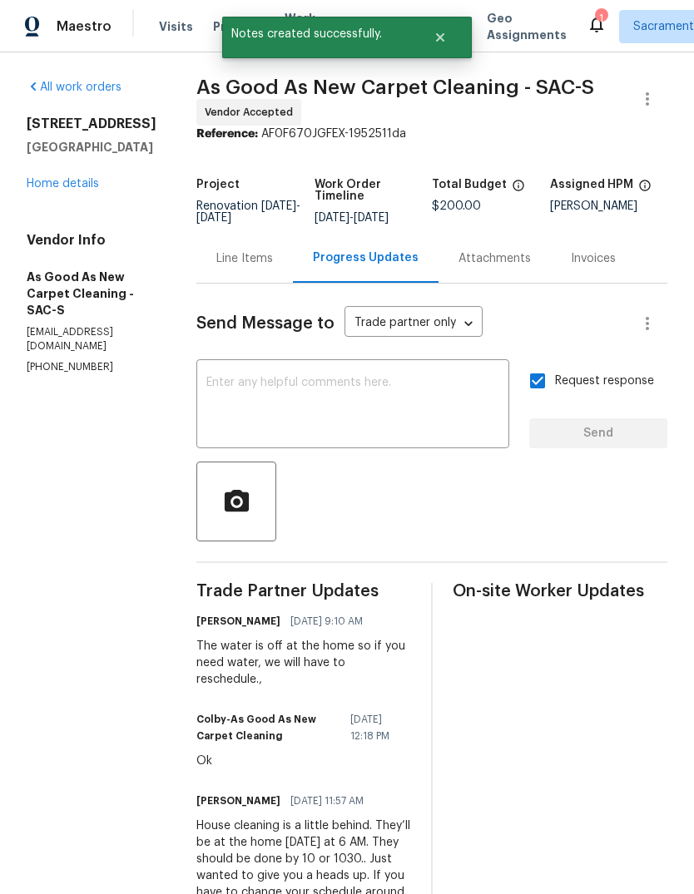
click at [49, 186] on link "Home details" at bounding box center [63, 184] width 72 height 12
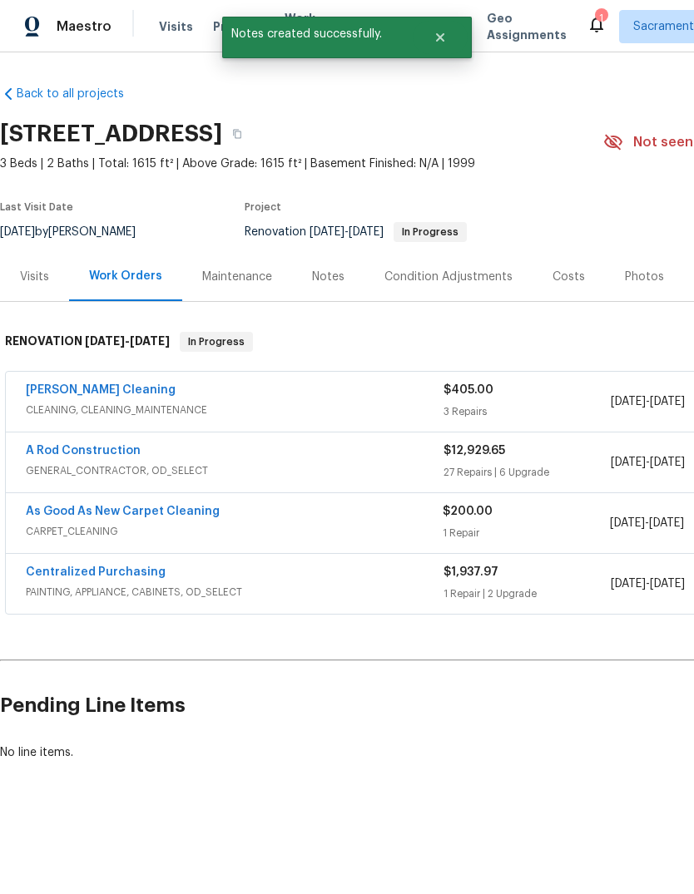
click at [586, 24] on icon at bounding box center [596, 24] width 20 height 20
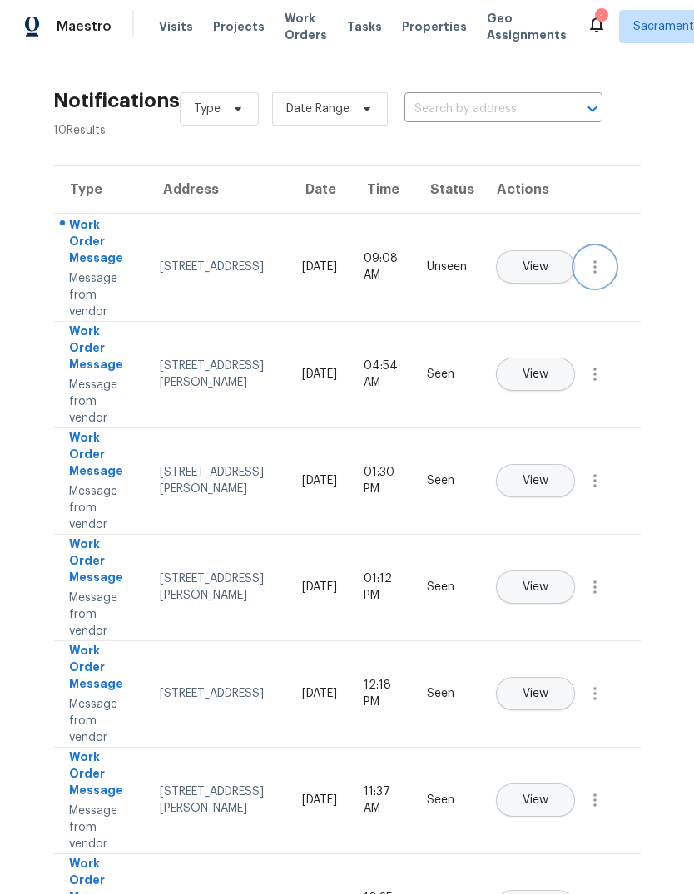
click at [593, 274] on icon "button" at bounding box center [594, 266] width 3 height 13
click at [536, 279] on div "Mark Seen" at bounding box center [500, 287] width 130 height 17
